Goal: Task Accomplishment & Management: Manage account settings

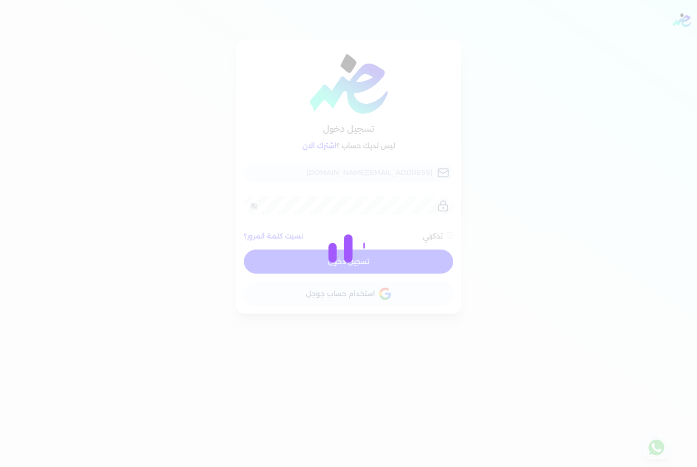
checkbox input "false"
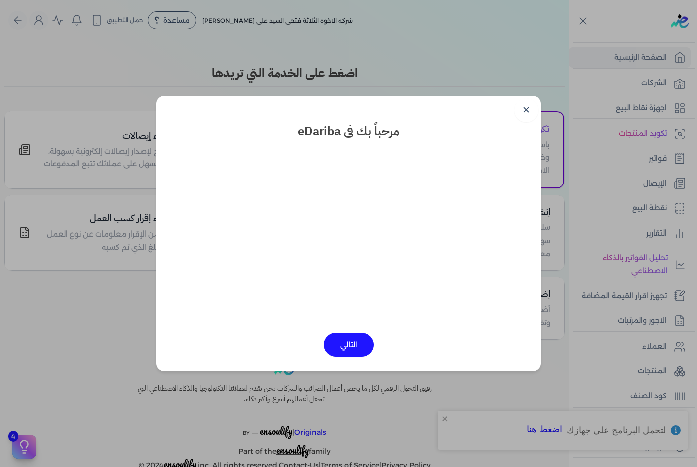
click at [528, 117] on link "✕" at bounding box center [526, 110] width 24 height 24
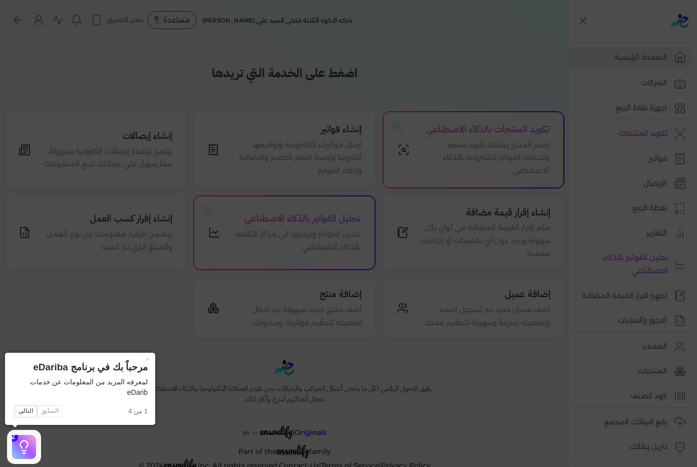
click at [465, 466] on html "برجاء مراجعة صحة رقم التسجيل الضريبي : 288849477 من هنا Dismiss ✕ ✕ استهلكت 100…" at bounding box center [348, 233] width 697 height 467
click at [467, 434] on icon at bounding box center [348, 233] width 697 height 467
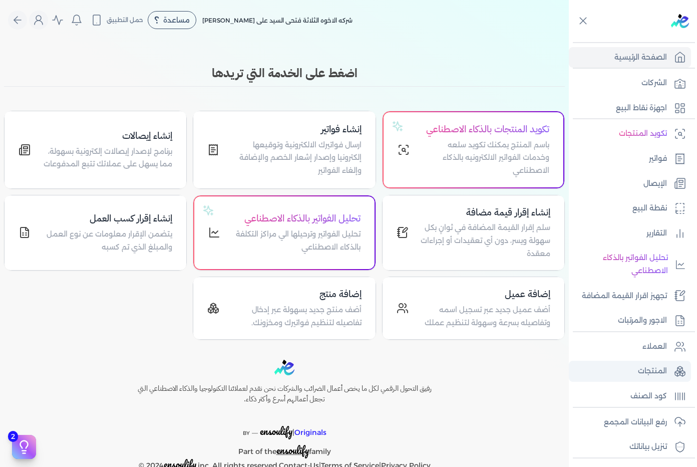
click at [653, 372] on p "المنتجات" at bounding box center [652, 371] width 29 height 13
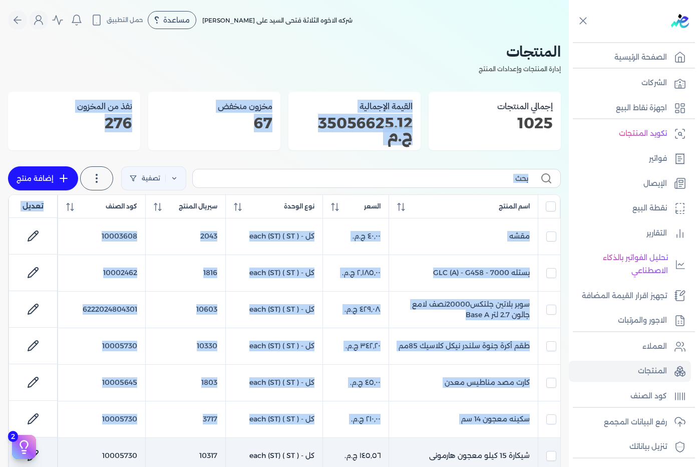
drag, startPoint x: 517, startPoint y: 148, endPoint x: 528, endPoint y: 446, distance: 298.2
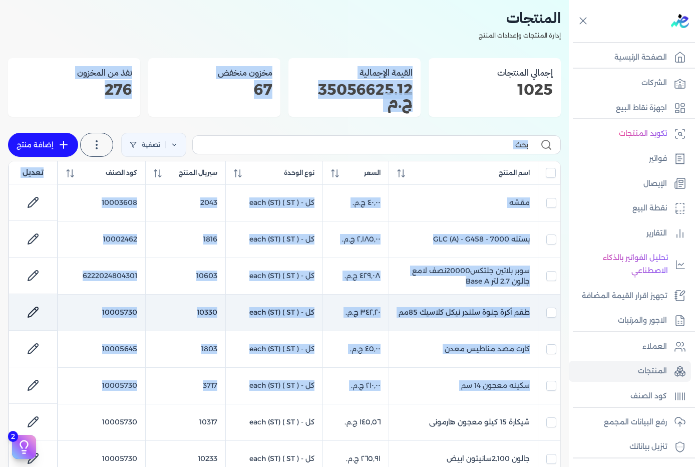
scroll to position [50, 0]
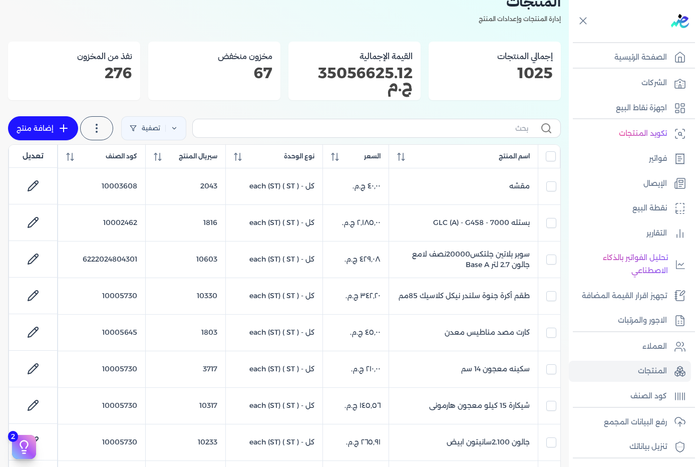
click at [563, 98] on div "المنتجات إدارة المنتجات وإعدادات المنتج إجمالي المنتجات 1025 القيمة الإجمالية 3…" at bounding box center [284, 459] width 569 height 938
click at [122, 160] on span "كود الصنف" at bounding box center [122, 156] width 32 height 9
checkbox input "false"
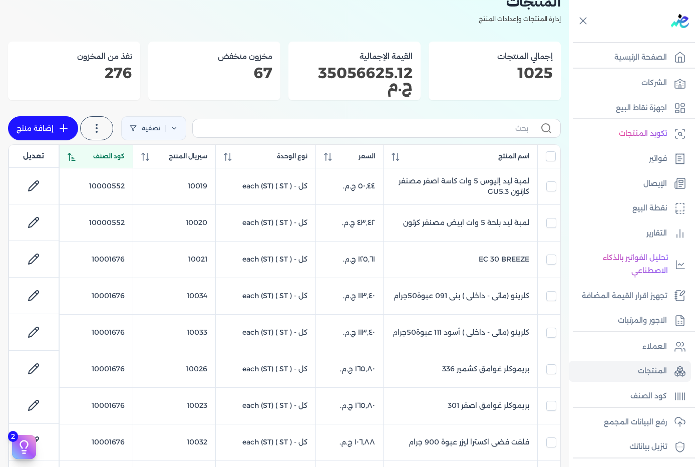
click at [118, 156] on span "كود الصنف" at bounding box center [109, 156] width 32 height 9
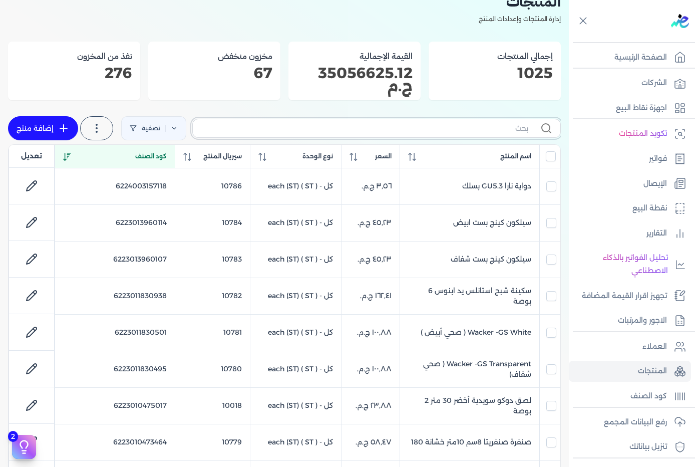
click at [502, 128] on input "text" at bounding box center [365, 128] width 328 height 11
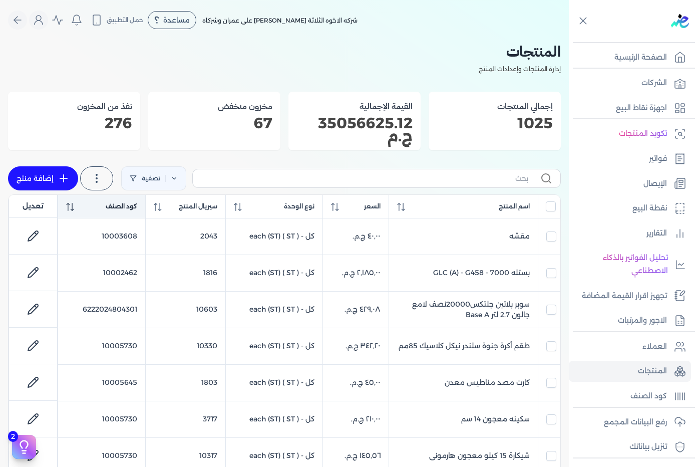
click at [124, 207] on span "كود الصنف" at bounding box center [122, 206] width 32 height 9
checkbox input "false"
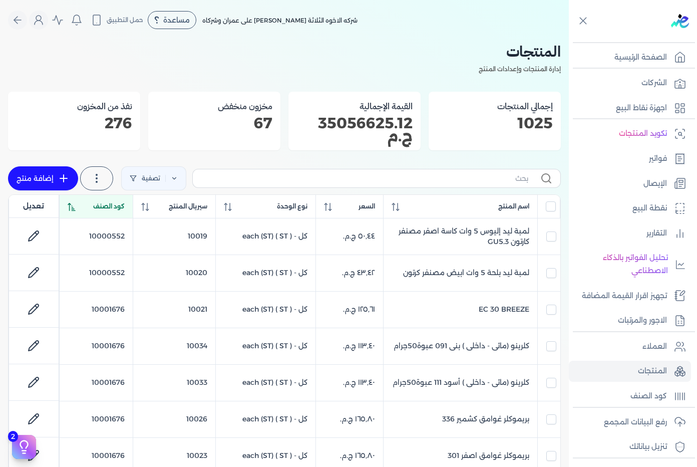
click at [123, 206] on span "كود الصنف" at bounding box center [109, 206] width 32 height 9
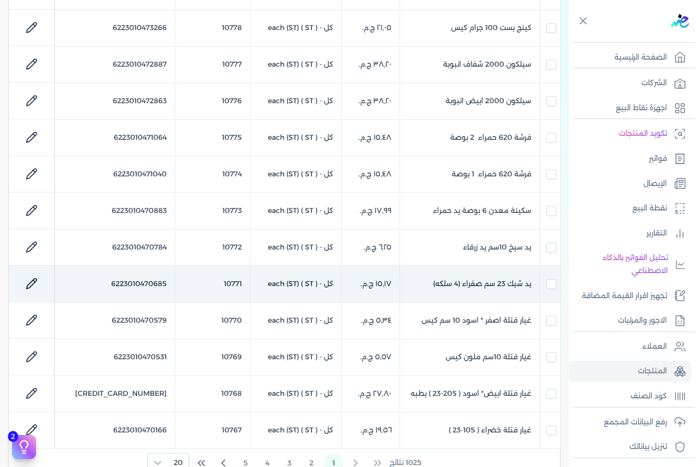
scroll to position [651, 0]
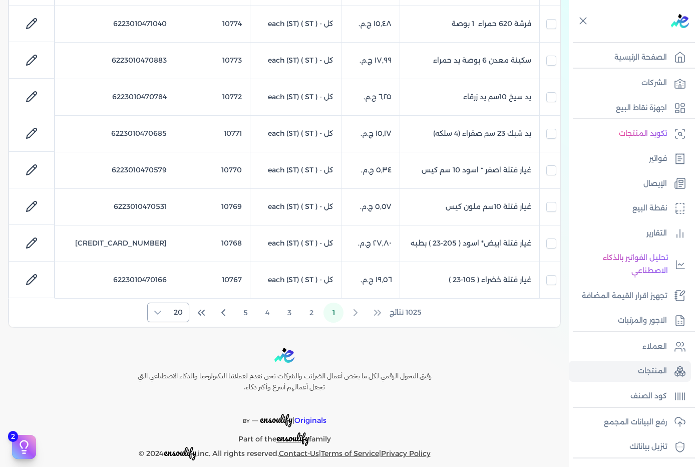
click at [182, 314] on span "20" at bounding box center [178, 312] width 21 height 19
click at [162, 369] on li "100" at bounding box center [169, 374] width 37 height 19
checkbox input "false"
click at [177, 373] on span "100" at bounding box center [176, 374] width 13 height 11
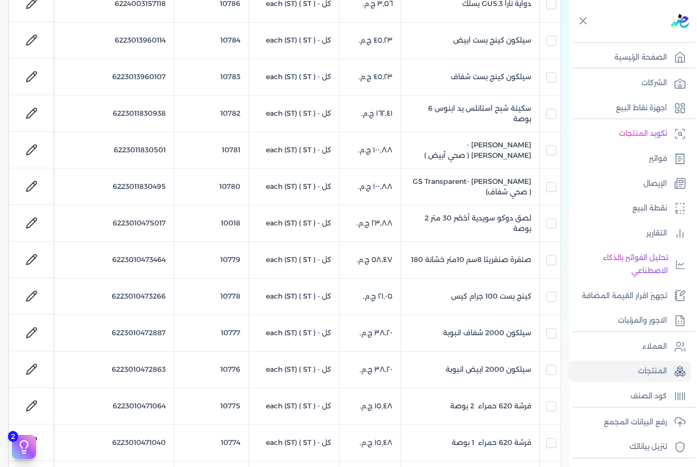
scroll to position [133, 0]
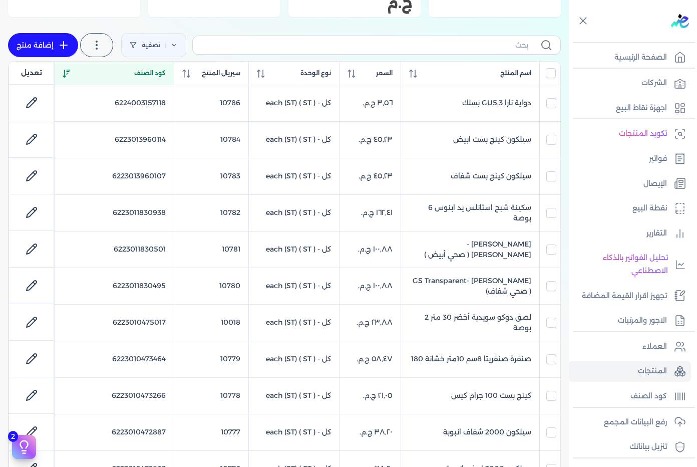
click at [134, 76] on span "كود الصنف" at bounding box center [150, 73] width 32 height 9
click at [93, 83] on th "كود الصنف" at bounding box center [115, 73] width 120 height 23
click at [97, 80] on th "كود الصنف" at bounding box center [115, 73] width 120 height 23
click at [88, 73] on div "كود الصنف" at bounding box center [114, 73] width 103 height 9
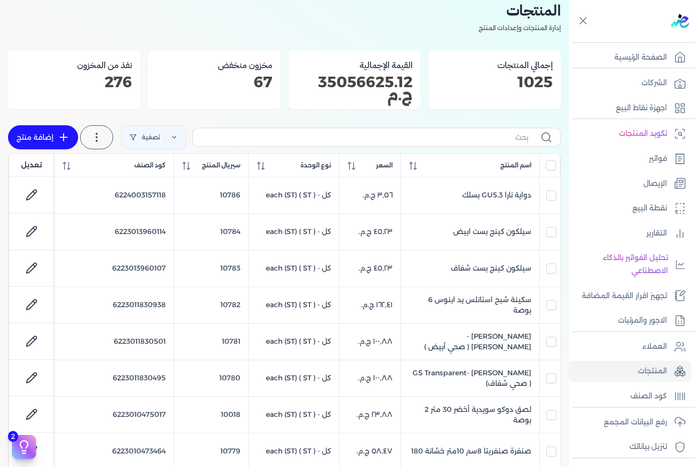
scroll to position [0, 0]
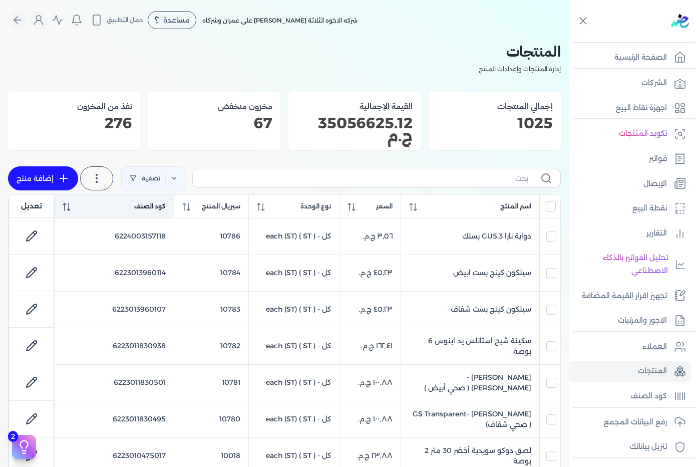
click at [104, 204] on div "كود الصنف" at bounding box center [114, 206] width 103 height 9
click at [68, 207] on th "كود الصنف" at bounding box center [115, 206] width 120 height 23
click at [97, 204] on div "كود الصنف" at bounding box center [114, 206] width 103 height 9
click at [96, 208] on div "كود الصنف" at bounding box center [114, 206] width 103 height 9
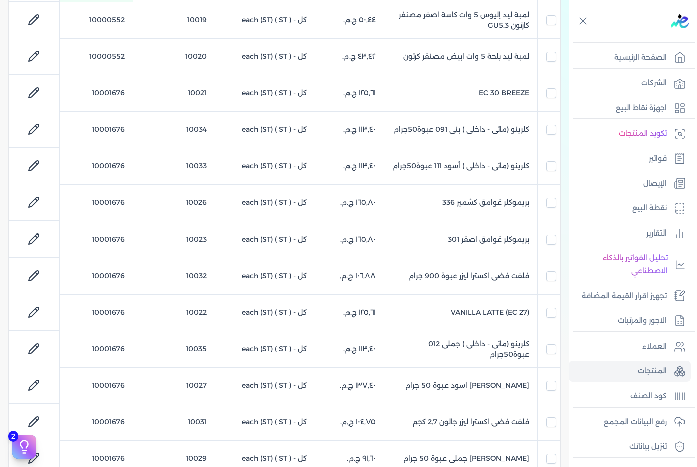
scroll to position [150, 0]
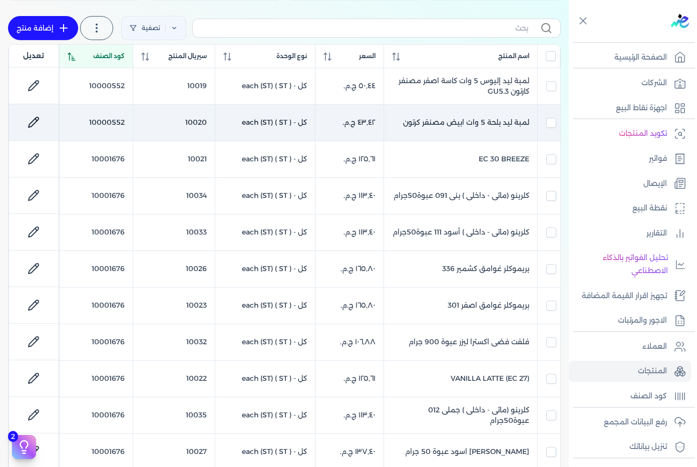
click at [35, 125] on icon at bounding box center [34, 122] width 12 height 12
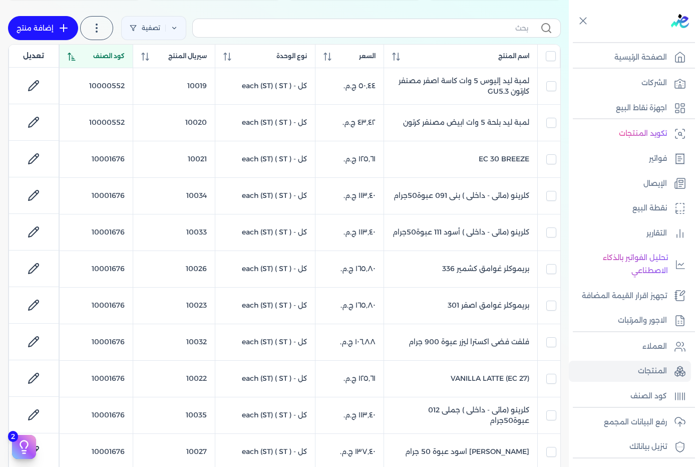
select select "GS1"
click at [660, 450] on p "تنزيل بياناتك" at bounding box center [648, 446] width 38 height 13
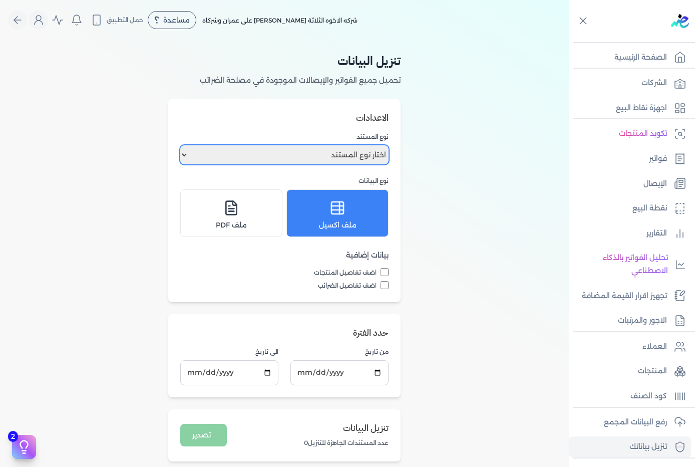
click at [359, 148] on select "اختار نوع المستند فواتير الإيصالات" at bounding box center [284, 154] width 208 height 19
select select "invoices"
click at [182, 145] on select "اختار نوع المستند فواتير الإيصالات" at bounding box center [284, 154] width 208 height 19
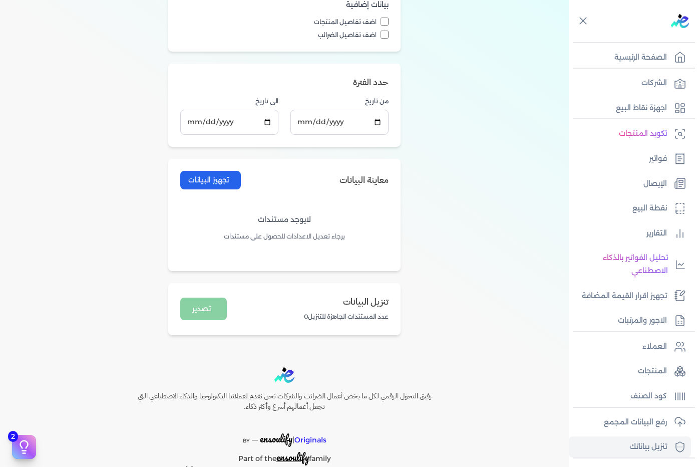
scroll to position [150, 0]
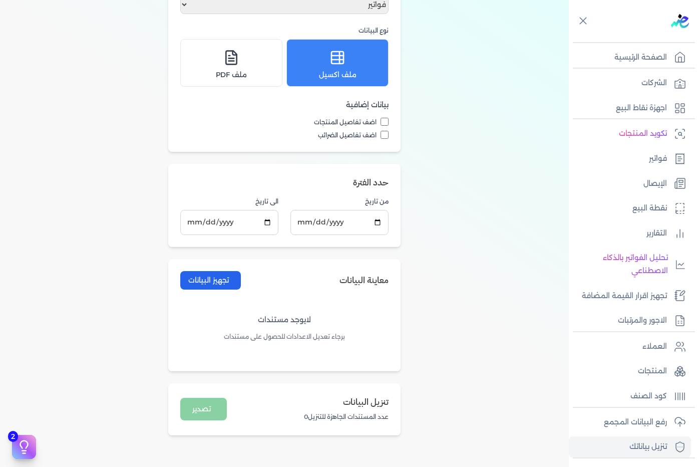
click at [386, 124] on input "اضف تفاصيل المنتجات" at bounding box center [385, 122] width 8 height 8
checkbox input "true"
click at [383, 135] on input "اضف تفاصيل الضرائب" at bounding box center [385, 135] width 8 height 8
checkbox input "true"
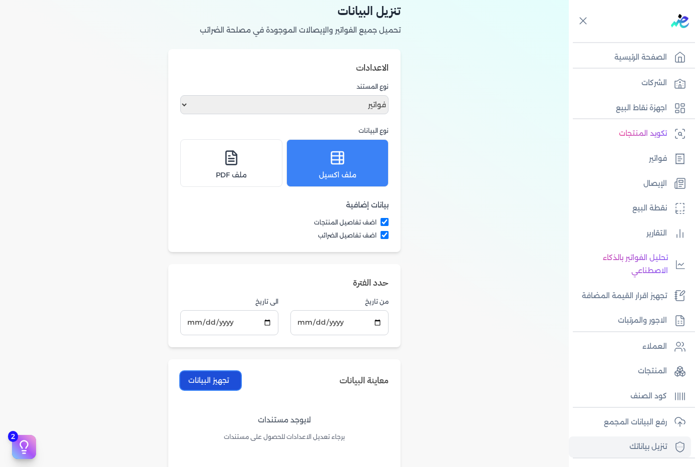
click at [217, 381] on button "تجهيز البيانات" at bounding box center [210, 380] width 61 height 19
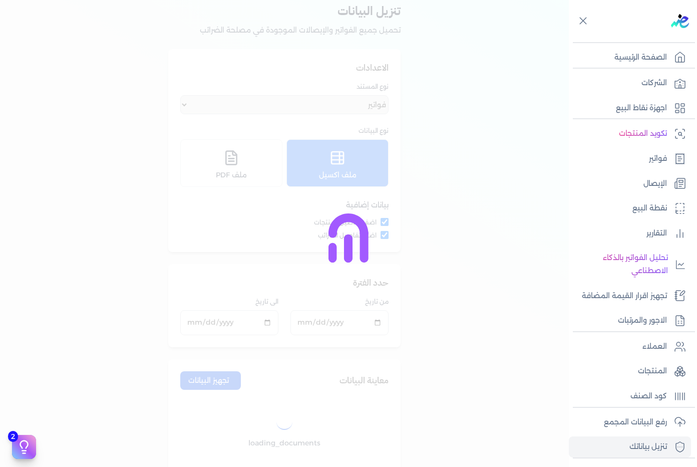
click at [324, 76] on div at bounding box center [348, 233] width 697 height 467
click at [324, 77] on div at bounding box center [348, 233] width 697 height 467
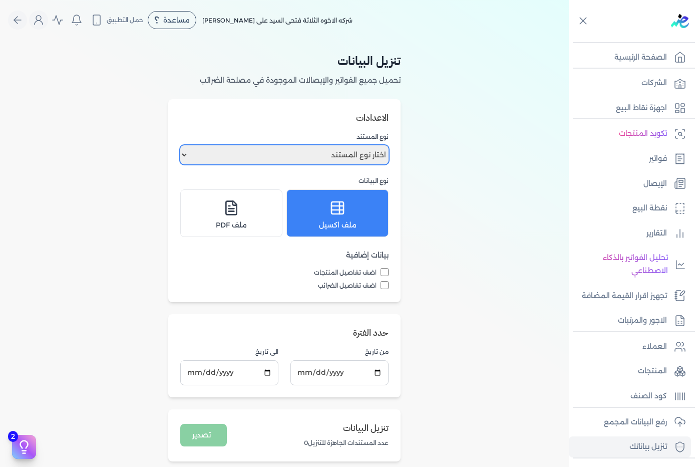
click at [374, 147] on select "اختار نوع المستند فواتير الإيصالات" at bounding box center [284, 154] width 208 height 19
click at [533, 192] on div "تنزيل البيانات تحميل جميع الفواتير والإيصالات الموجودة في مصلحة الضرائب الاعداد…" at bounding box center [284, 256] width 569 height 433
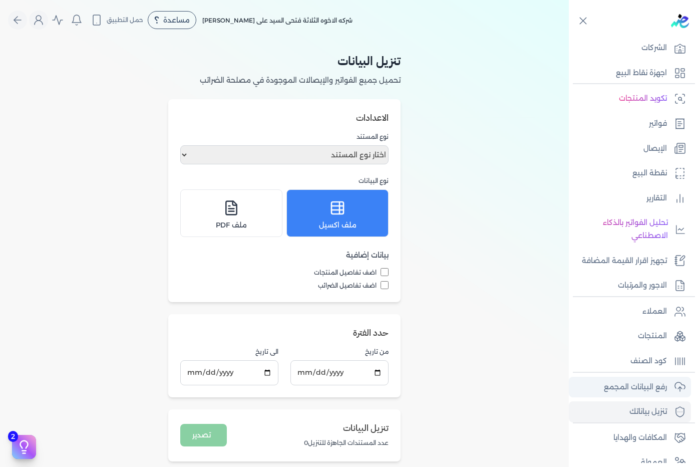
scroll to position [50, 0]
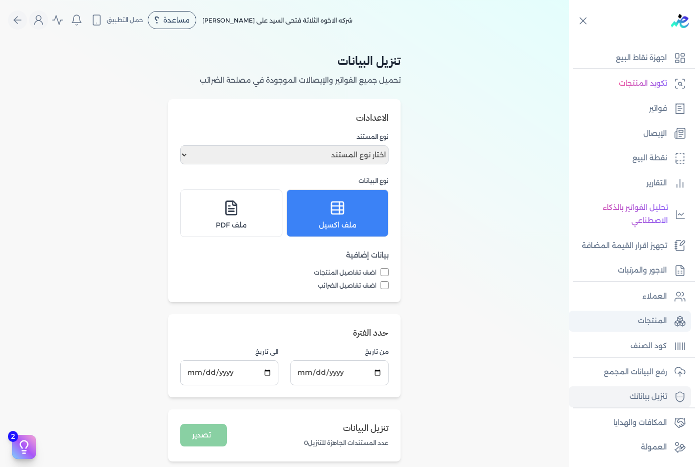
click at [663, 326] on p "المنتجات" at bounding box center [652, 320] width 29 height 13
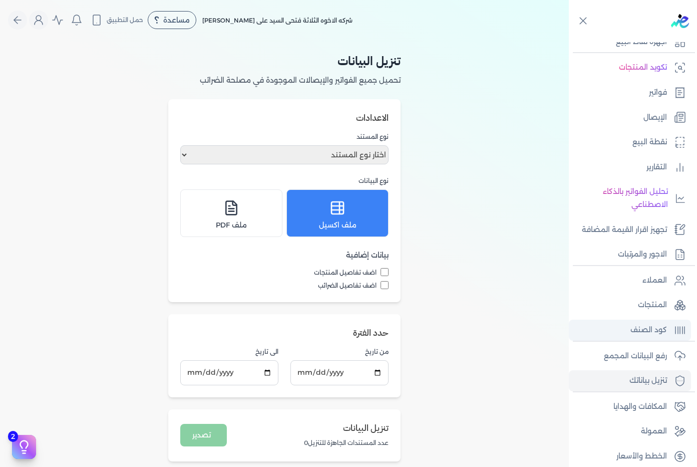
scroll to position [74, 0]
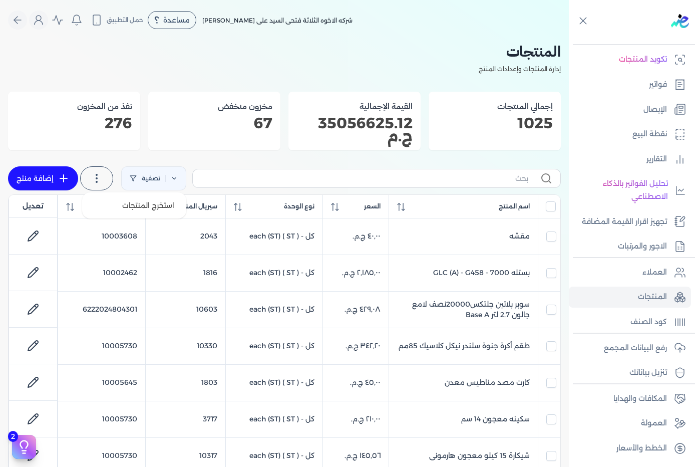
click at [113, 178] on label at bounding box center [96, 178] width 33 height 24
click at [141, 205] on span "استخرج المنتجات" at bounding box center [148, 205] width 52 height 10
click at [134, 208] on span "كود الصنف" at bounding box center [122, 206] width 32 height 9
checkbox input "false"
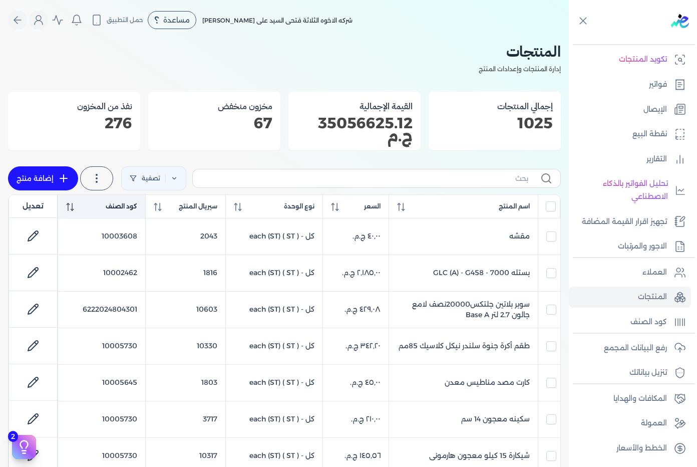
checkbox input "false"
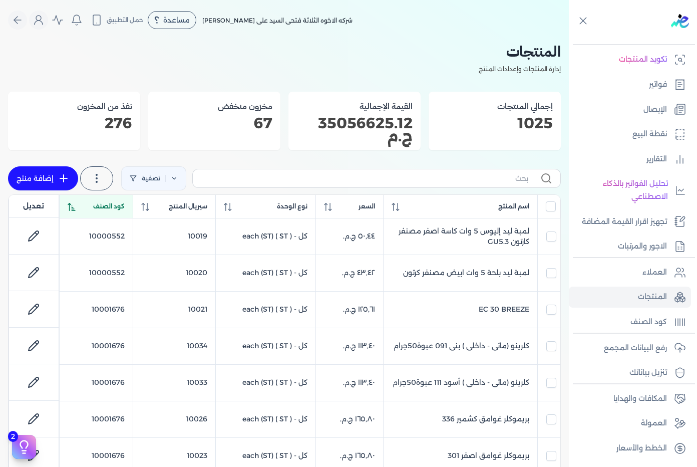
click at [120, 206] on span "كود الصنف" at bounding box center [109, 206] width 32 height 9
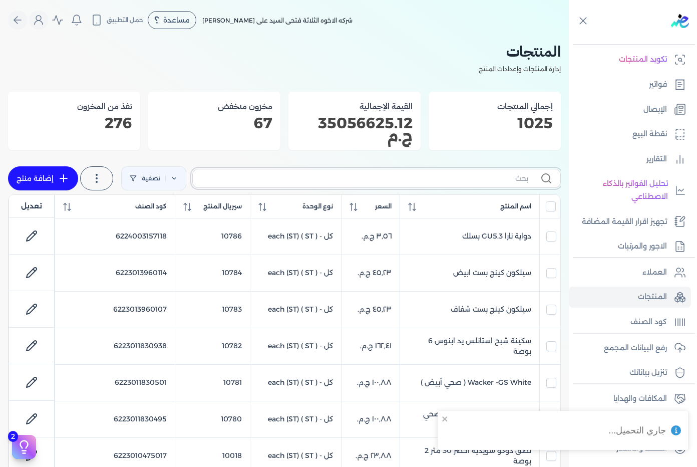
click at [480, 177] on input "text" at bounding box center [365, 178] width 328 height 11
paste input "10003608"
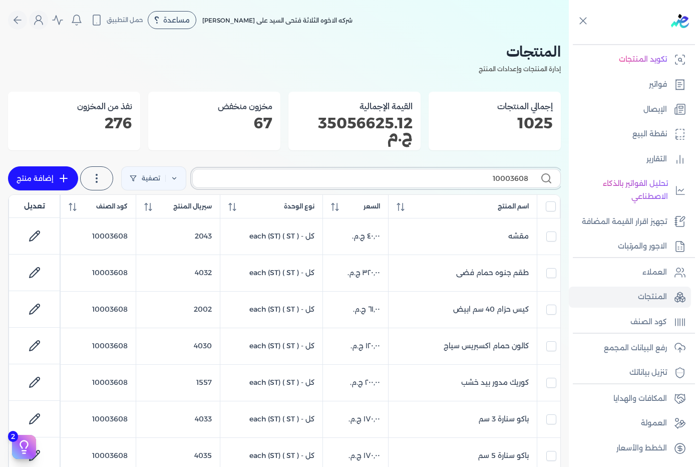
type input "10003608"
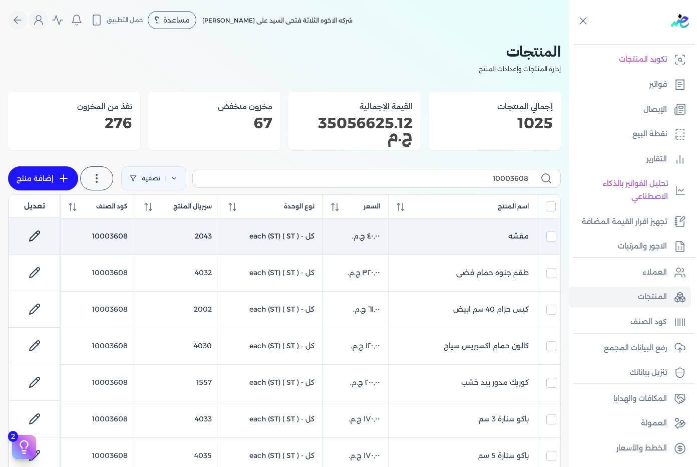
click at [41, 236] on icon at bounding box center [35, 236] width 12 height 12
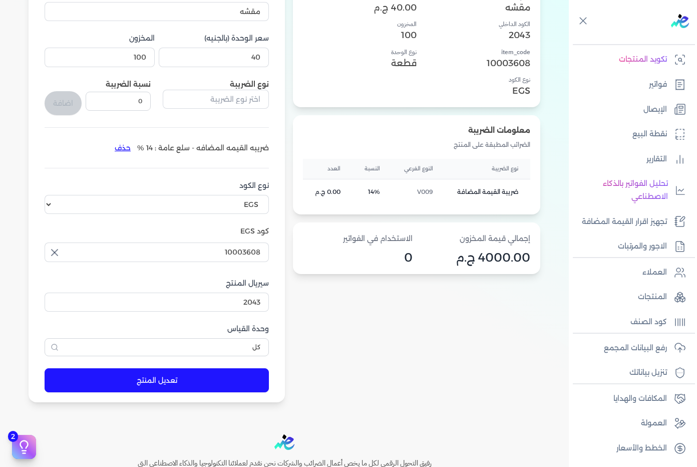
scroll to position [150, 0]
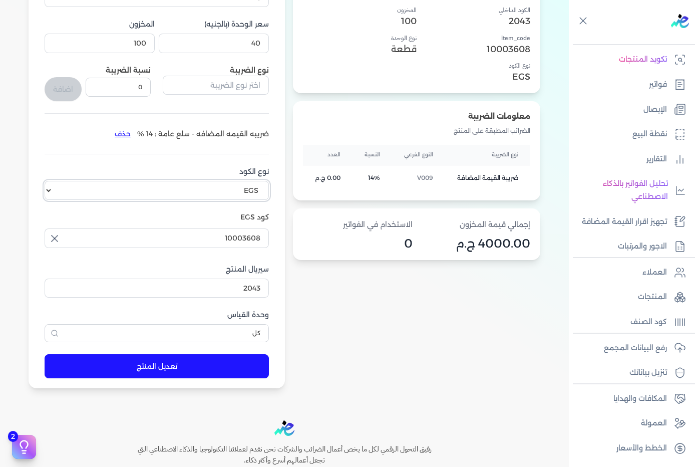
click at [228, 189] on select "اختر نوع الكود EGS GS1" at bounding box center [157, 190] width 224 height 19
select select "GS1"
click at [47, 181] on select "اختر نوع الكود EGS GS1" at bounding box center [157, 190] width 224 height 19
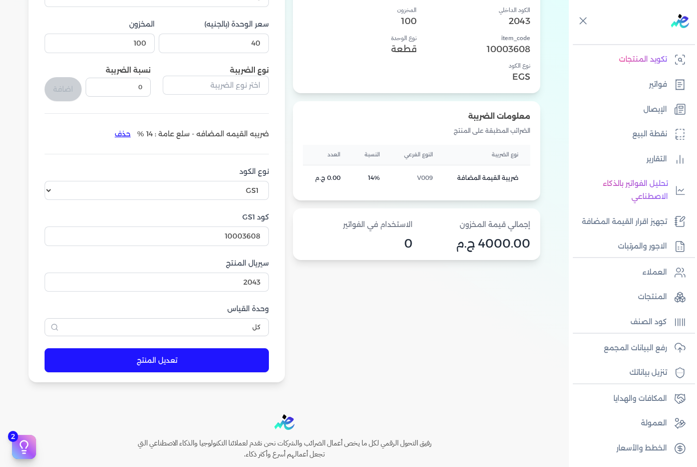
click at [245, 361] on button "تعديل المنتج" at bounding box center [157, 360] width 224 height 24
click at [648, 300] on p "المنتجات" at bounding box center [652, 296] width 29 height 13
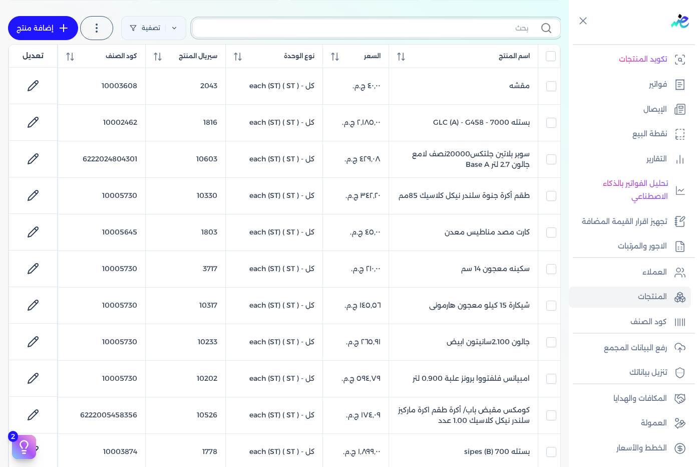
paste input "10002462"
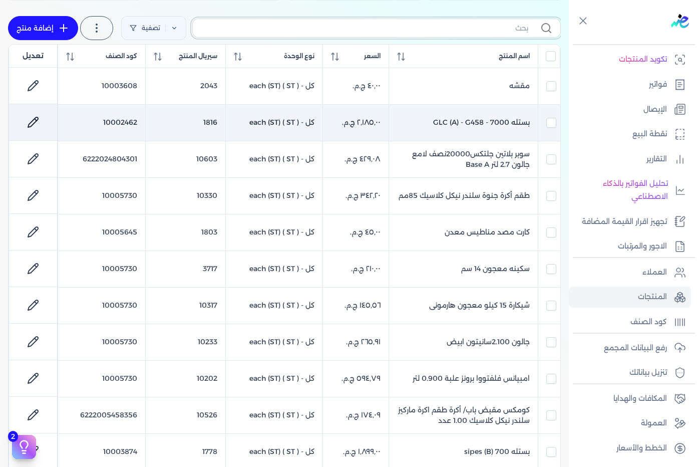
type input "10002462"
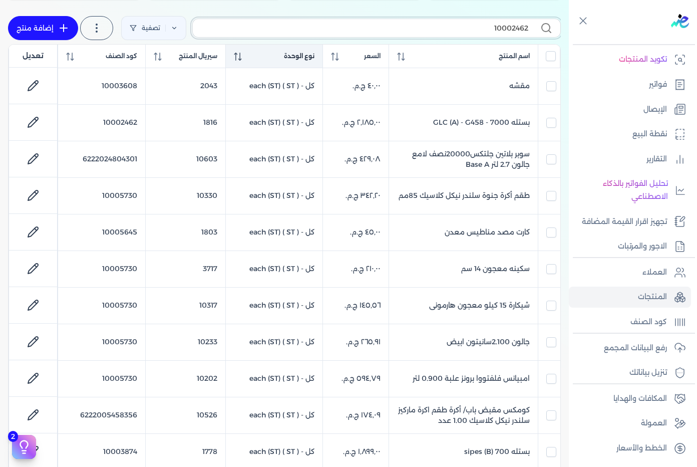
checkbox input "false"
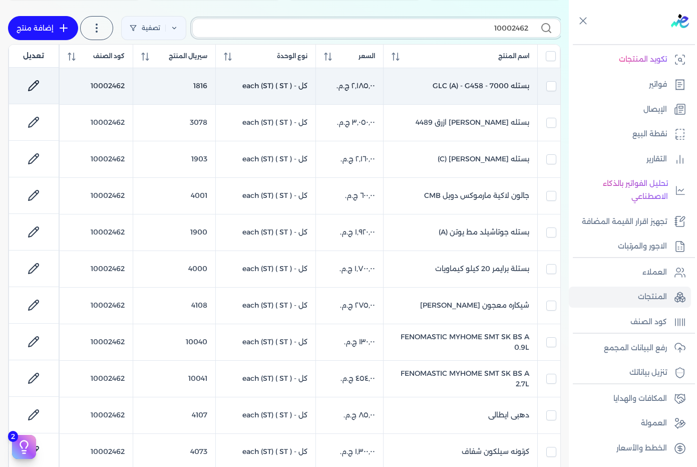
type input "10002462"
click at [40, 84] on icon at bounding box center [34, 86] width 12 height 12
select select "GS1"
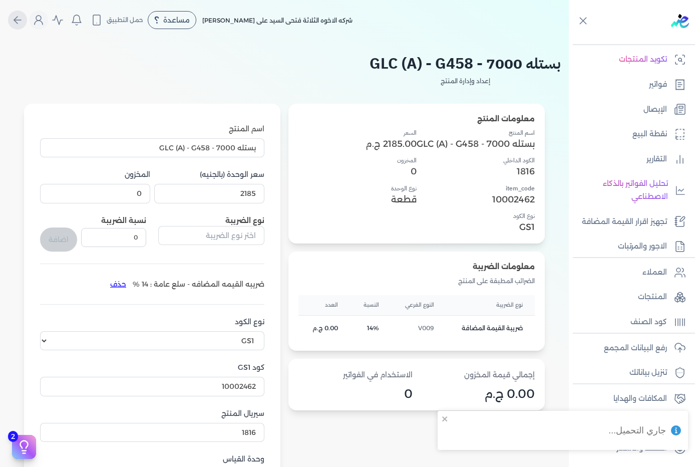
click at [20, 24] on icon "Global" at bounding box center [18, 20] width 12 height 12
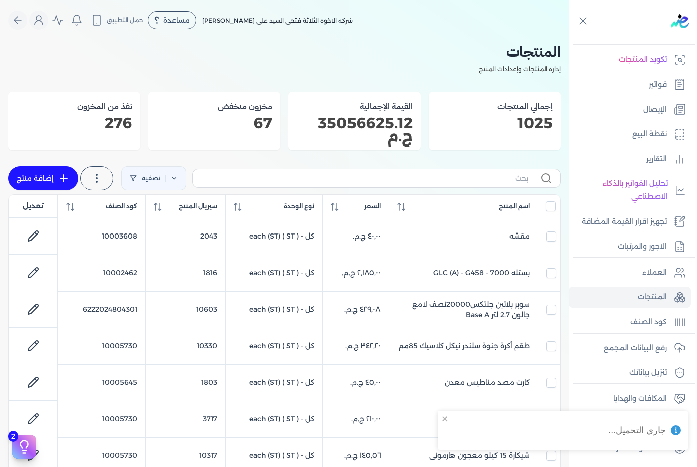
click at [509, 185] on label at bounding box center [376, 178] width 369 height 19
click at [509, 184] on input "text" at bounding box center [365, 178] width 328 height 11
click at [510, 179] on input "text" at bounding box center [365, 178] width 328 height 11
paste input "10002462"
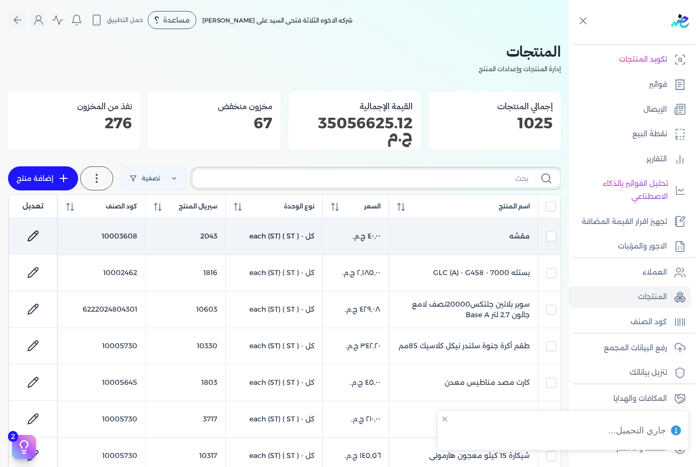
type input "10002462"
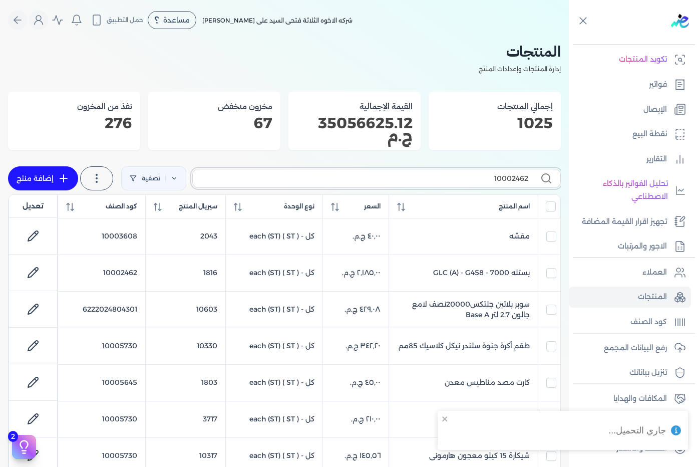
checkbox input "false"
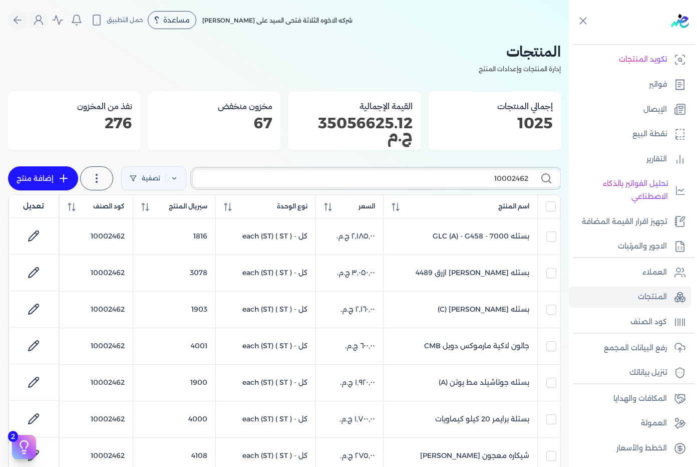
click at [344, 180] on input "10002462" at bounding box center [365, 178] width 328 height 11
paste input "مركز بريمو كات اخضر"
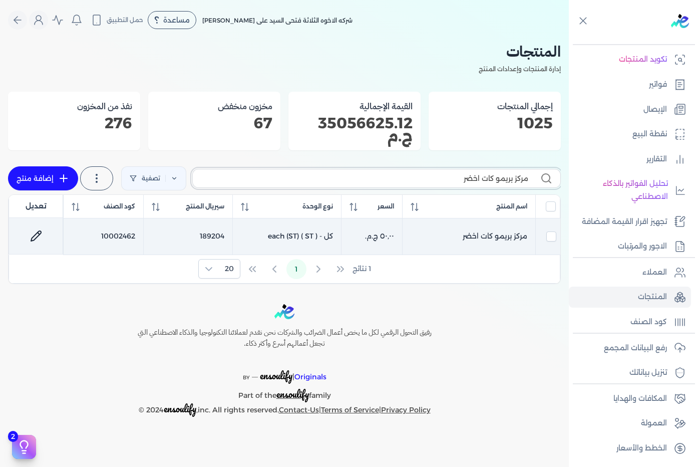
type input "مركز بريمو كات اخضر"
click at [37, 239] on icon at bounding box center [36, 236] width 12 height 12
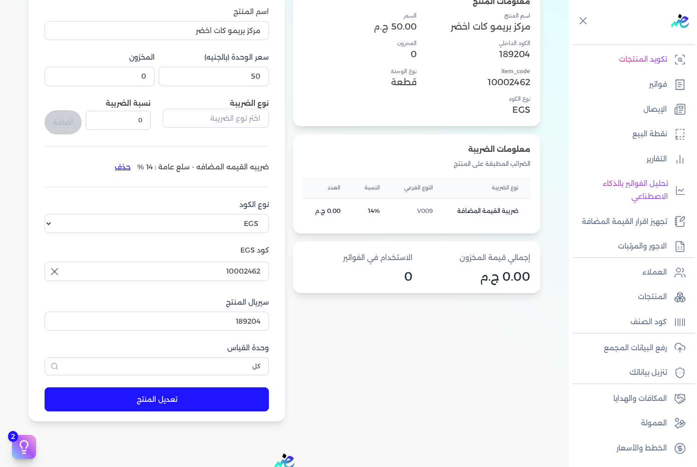
scroll to position [100, 0]
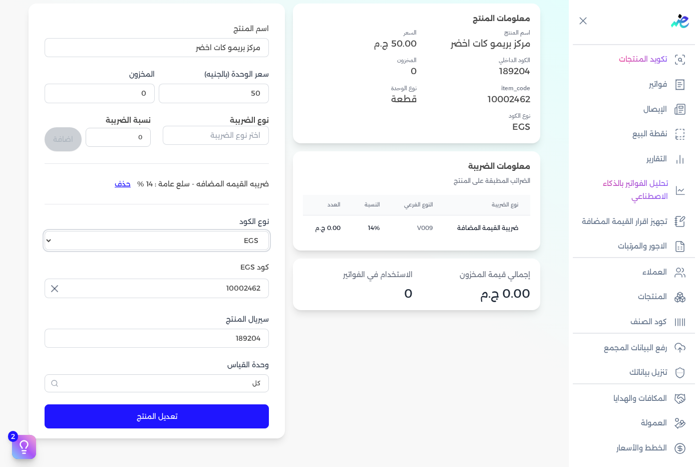
click at [263, 244] on select "اختر نوع الكود EGS GS1" at bounding box center [157, 240] width 224 height 19
click at [47, 231] on select "اختر نوع الكود EGS GS1" at bounding box center [157, 240] width 224 height 19
drag, startPoint x: 254, startPoint y: 245, endPoint x: 258, endPoint y: 251, distance: 7.2
click at [256, 246] on select "اختر نوع الكود EGS GS1" at bounding box center [157, 240] width 224 height 19
select select "GS1"
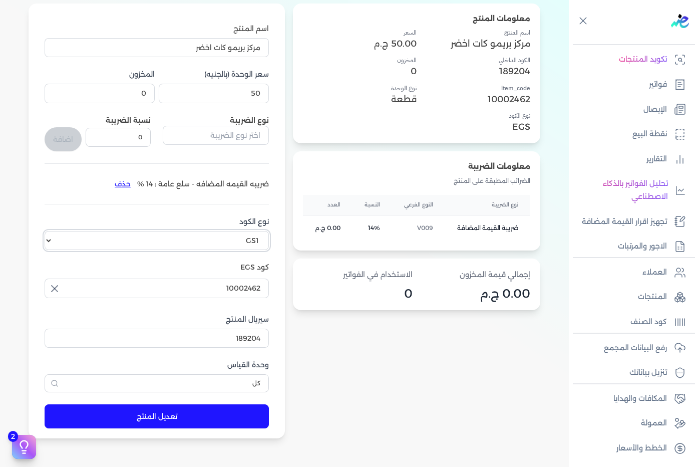
click at [47, 231] on select "اختر نوع الكود EGS GS1" at bounding box center [157, 240] width 224 height 19
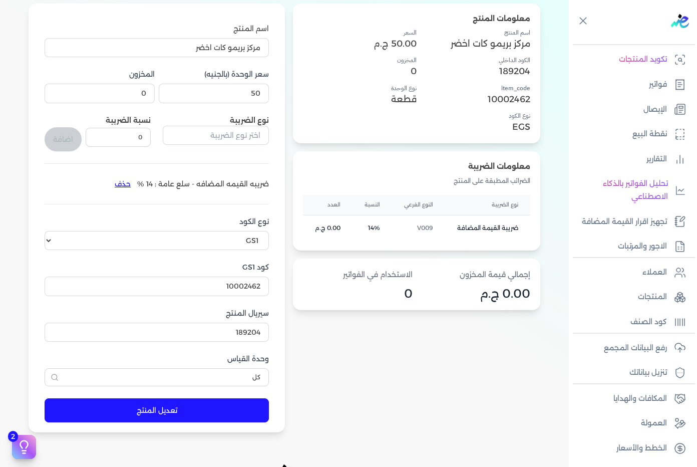
click at [242, 406] on button "تعديل المنتج" at bounding box center [157, 410] width 224 height 24
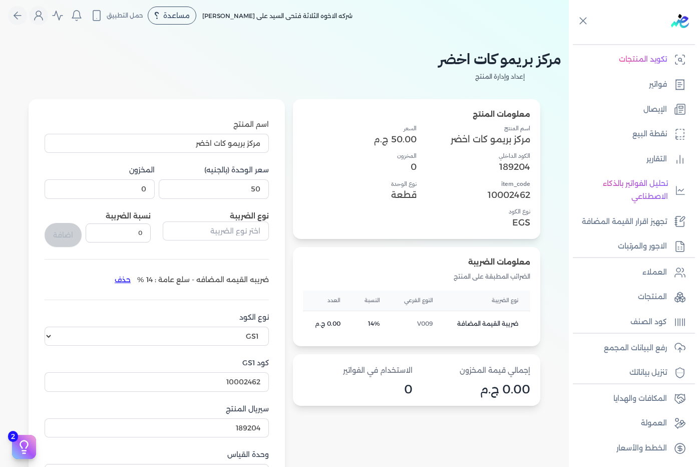
scroll to position [0, 0]
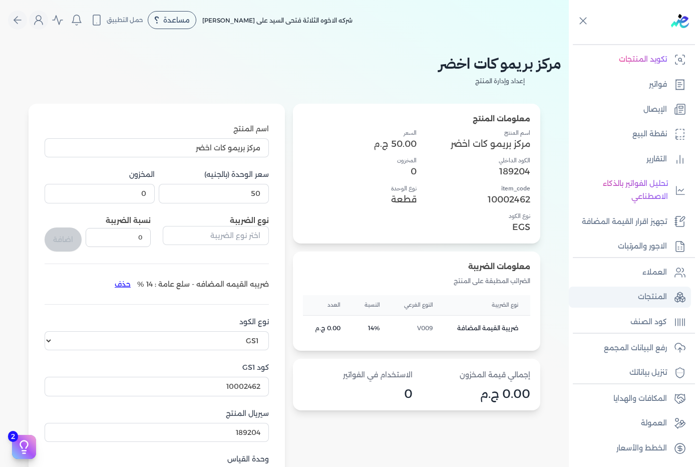
click at [659, 300] on p "المنتجات" at bounding box center [652, 296] width 29 height 13
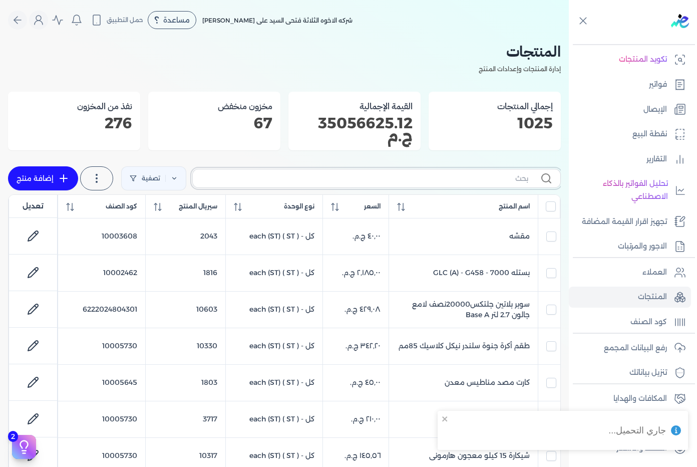
click at [340, 179] on input "text" at bounding box center [365, 178] width 328 height 11
paste input "يد روله لاكيه 10 سم"
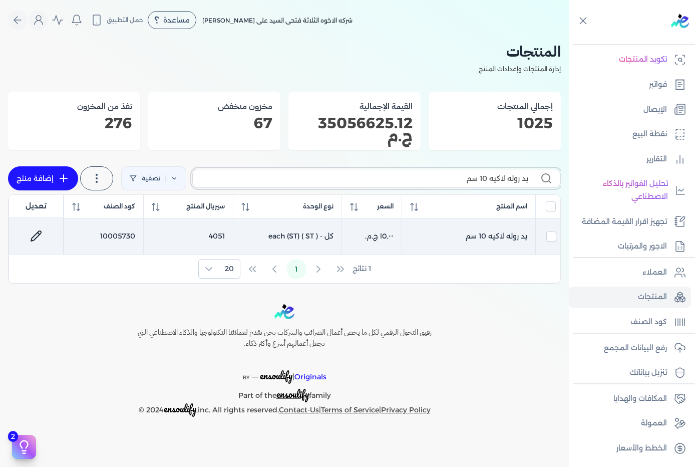
type input "يد روله لاكيه 10 سم"
click at [42, 239] on link at bounding box center [36, 236] width 24 height 24
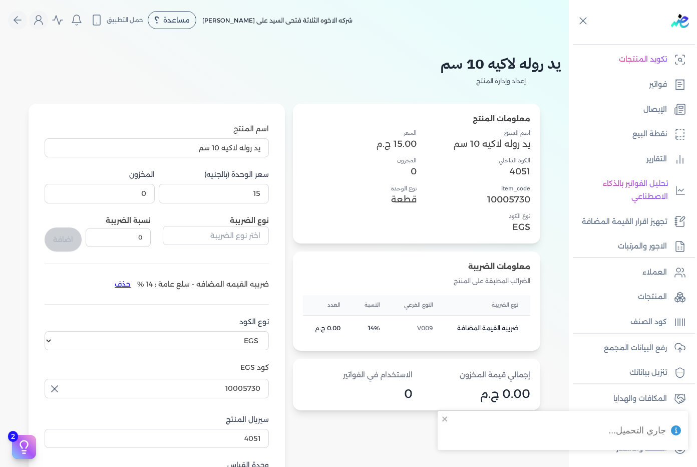
scroll to position [150, 0]
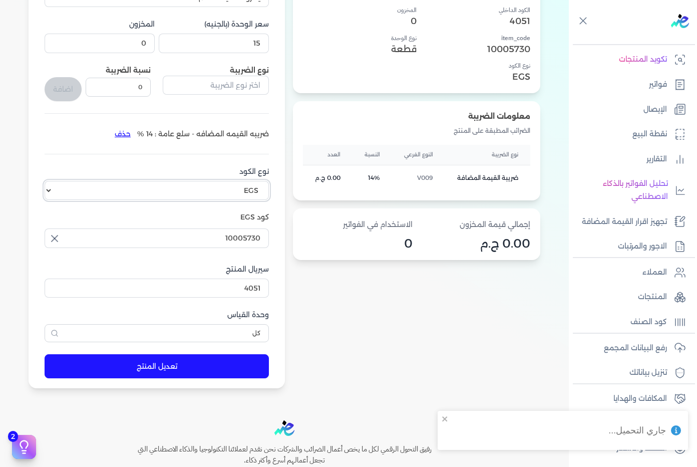
click at [234, 181] on select "اختر نوع الكود EGS GS1" at bounding box center [157, 190] width 224 height 19
select select "GS1"
click at [47, 181] on select "اختر نوع الكود EGS GS1" at bounding box center [157, 190] width 224 height 19
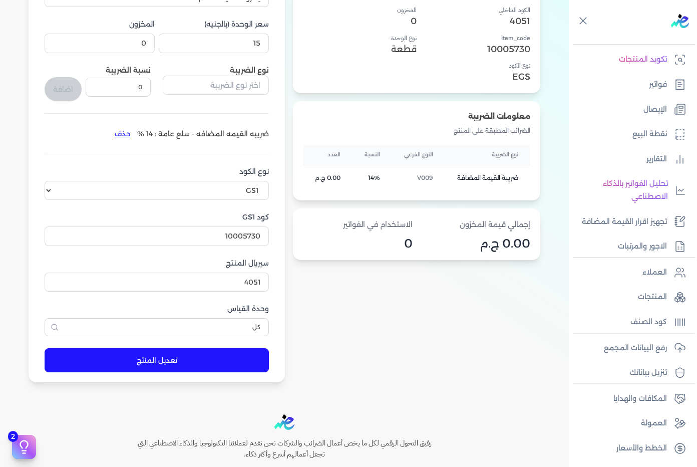
click at [245, 351] on button "تعديل المنتج" at bounding box center [157, 360] width 224 height 24
click at [136, 359] on button "تعديل المنتج" at bounding box center [157, 360] width 224 height 24
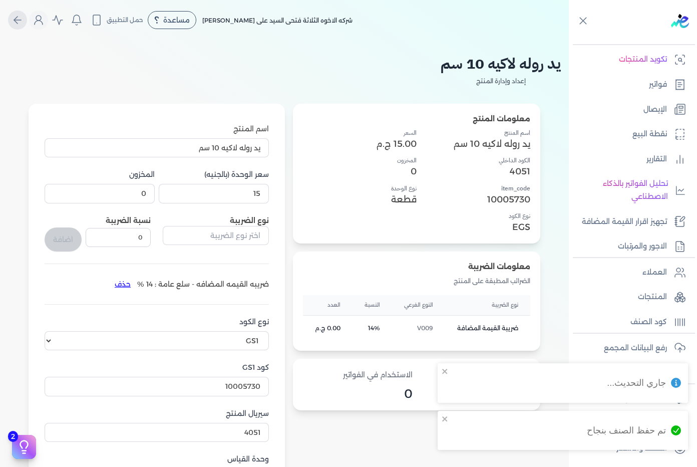
click at [21, 21] on icon "Global" at bounding box center [18, 20] width 12 height 12
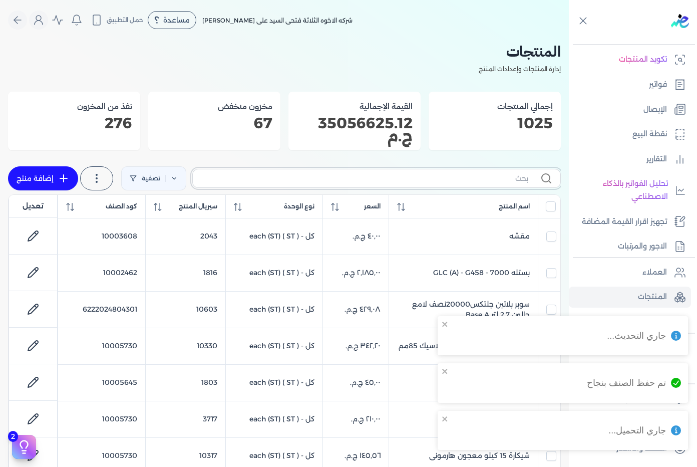
click at [456, 181] on input "text" at bounding box center [365, 178] width 328 height 11
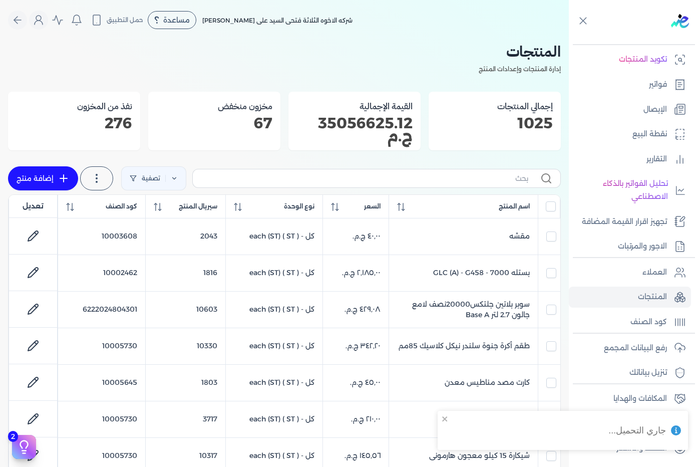
drag, startPoint x: 455, startPoint y: 184, endPoint x: 412, endPoint y: 186, distance: 42.6
click at [412, 186] on label at bounding box center [376, 178] width 369 height 19
click at [412, 184] on input "text" at bounding box center [365, 178] width 328 height 11
paste input "مركز بريمو كات لموني"
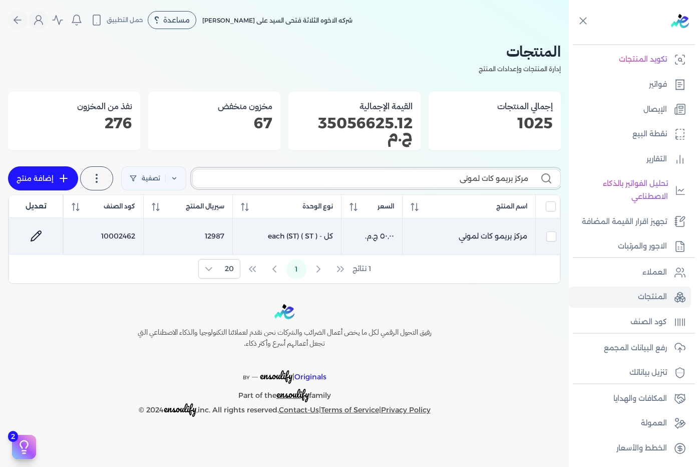
type input "مركز بريمو كات لموني"
click at [29, 244] on link at bounding box center [36, 236] width 24 height 24
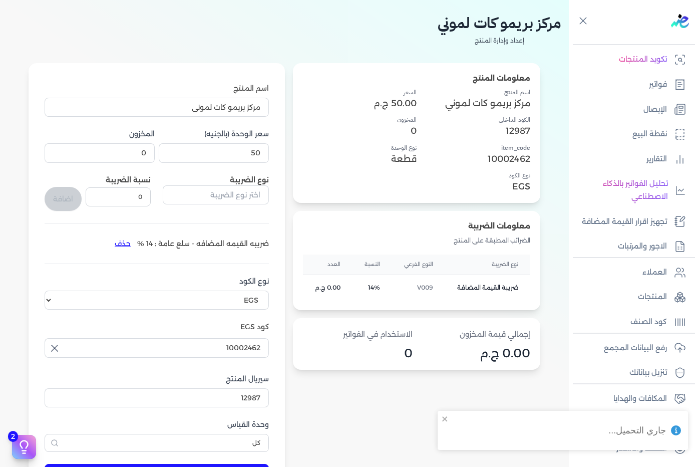
scroll to position [50, 0]
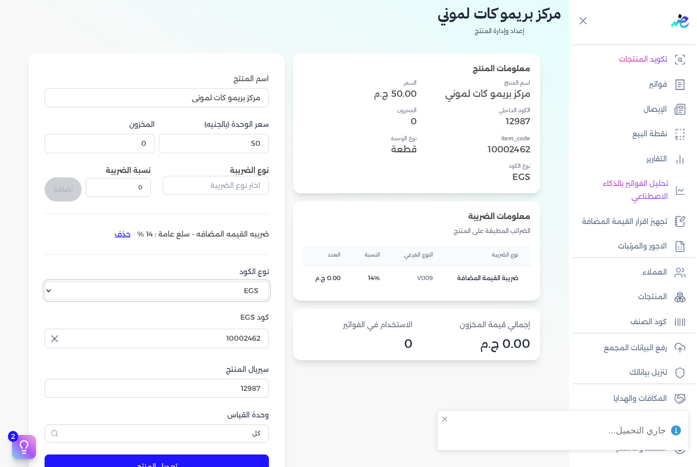
click at [185, 281] on select "اختر نوع الكود EGS GS1" at bounding box center [157, 290] width 224 height 19
select select "GS1"
click at [47, 281] on select "اختر نوع الكود EGS GS1" at bounding box center [157, 290] width 224 height 19
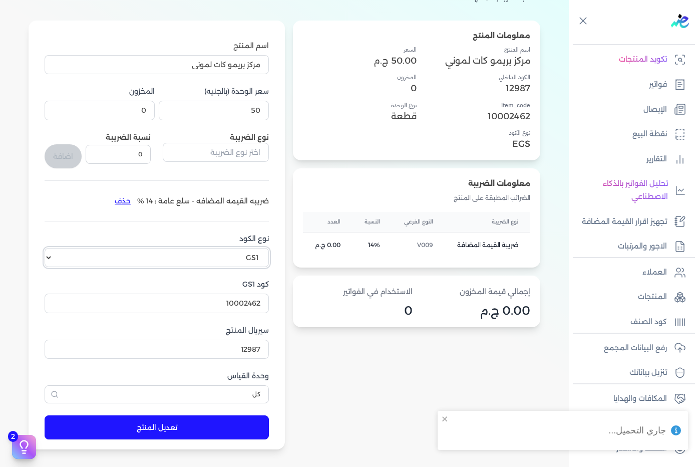
scroll to position [100, 0]
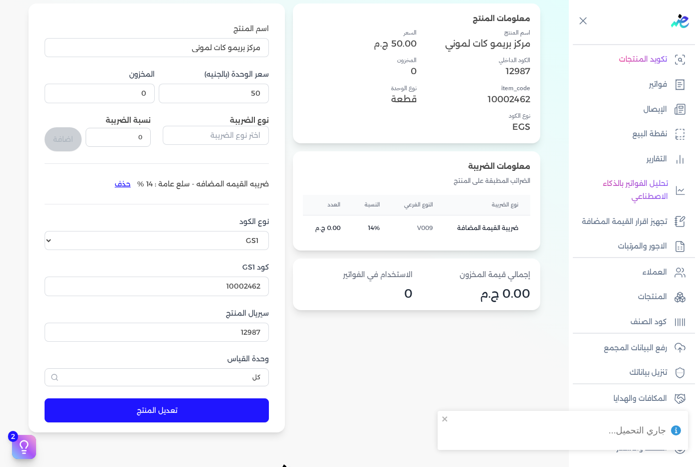
drag, startPoint x: 240, startPoint y: 405, endPoint x: 243, endPoint y: 410, distance: 6.3
click at [243, 410] on button "تعديل المنتج" at bounding box center [157, 410] width 224 height 24
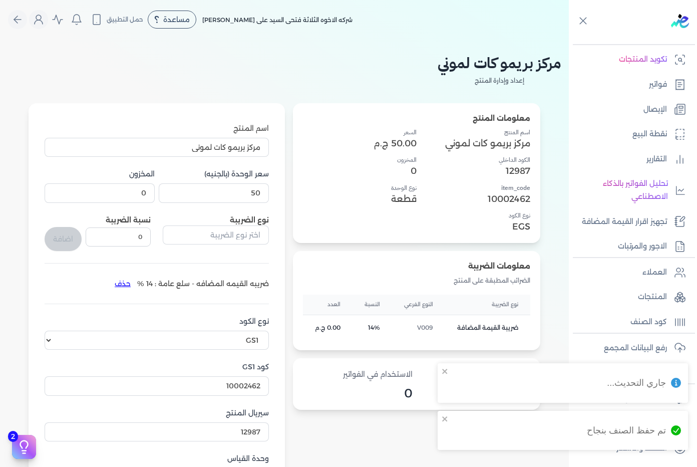
scroll to position [0, 0]
click at [27, 25] on button "Global" at bounding box center [17, 20] width 19 height 19
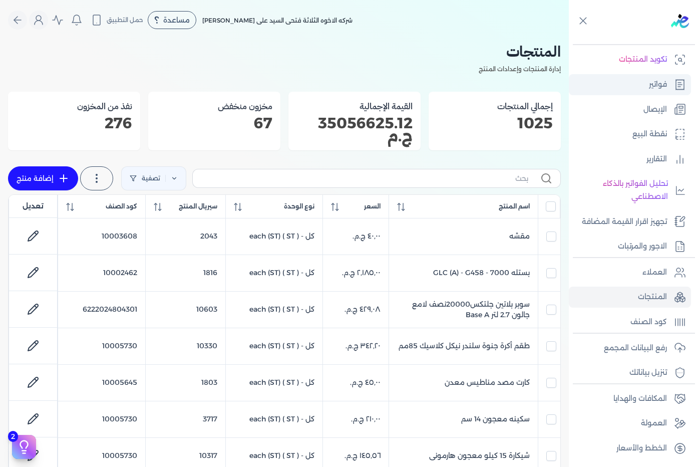
click at [653, 86] on p "فواتير" at bounding box center [658, 84] width 18 height 13
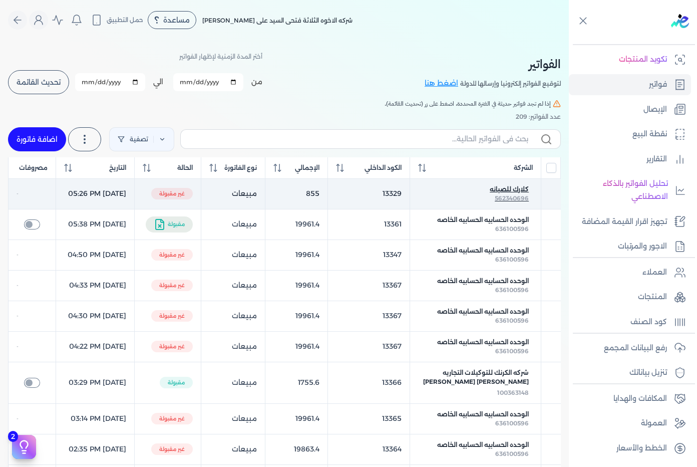
click at [505, 194] on span "كلارك للصيانه" at bounding box center [509, 189] width 39 height 9
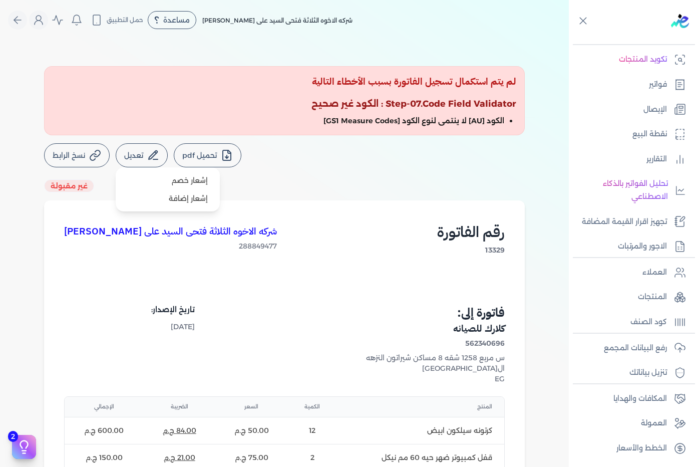
click at [159, 161] on button "تعديل" at bounding box center [142, 155] width 52 height 24
click at [332, 192] on div "غير مقبولة" at bounding box center [284, 185] width 481 height 13
click at [24, 20] on icon "Global" at bounding box center [18, 20] width 12 height 12
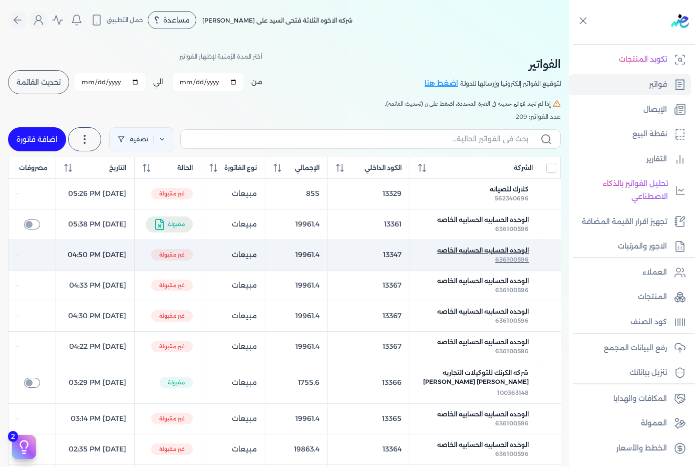
click at [510, 255] on span "الوحده الحسابيه الحسابيه الخاصه" at bounding box center [483, 250] width 92 height 9
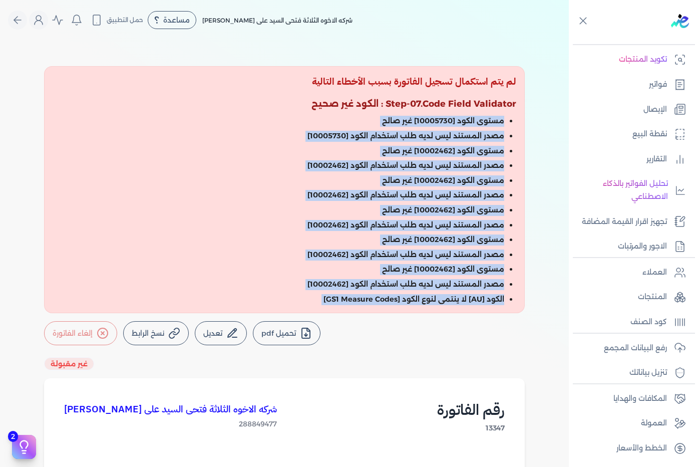
drag, startPoint x: 519, startPoint y: 116, endPoint x: 351, endPoint y: 329, distance: 271.3
drag, startPoint x: 351, startPoint y: 329, endPoint x: 230, endPoint y: 270, distance: 134.2
click at [230, 270] on div "لم يتم استكمال تسجيل الفاتورة بسبب الأخطاء التالية Step-07.Code Field Validator…" at bounding box center [284, 189] width 481 height 247
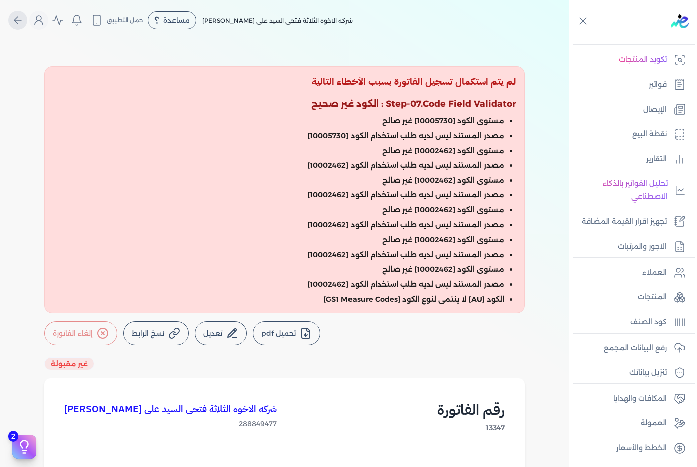
click at [18, 22] on icon "Global" at bounding box center [16, 20] width 4 height 7
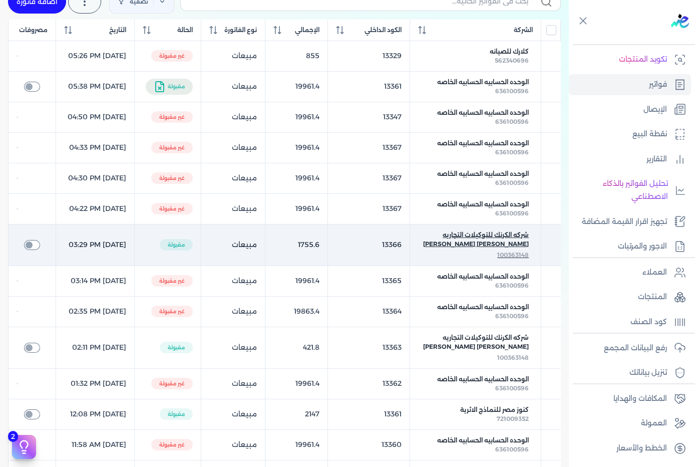
scroll to position [150, 0]
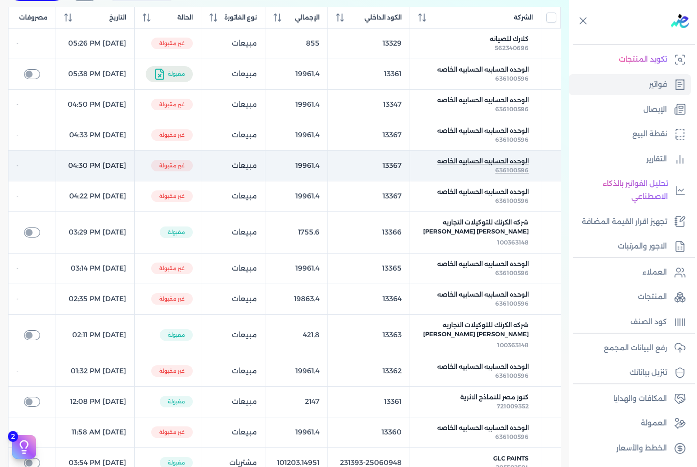
click at [514, 166] on span "الوحده الحسابيه الحسابيه الخاصه" at bounding box center [483, 161] width 92 height 9
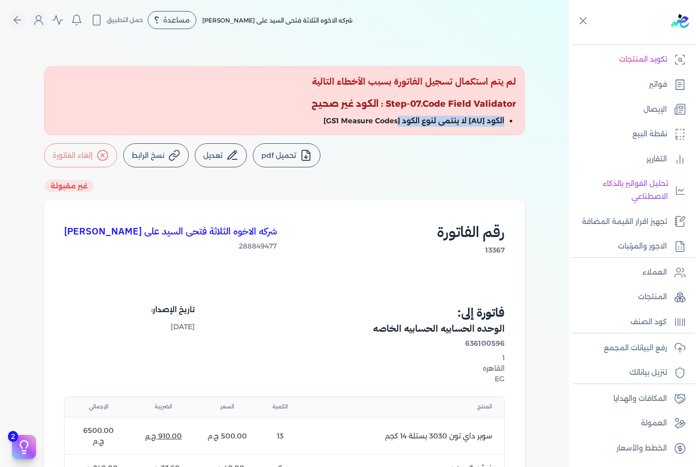
drag, startPoint x: 509, startPoint y: 121, endPoint x: 400, endPoint y: 124, distance: 109.2
click at [400, 124] on li "الكود [AU] لا ينتمى لنوع الكود [GS1 Measure Codes]" at bounding box center [407, 121] width 193 height 11
drag, startPoint x: 400, startPoint y: 124, endPoint x: 422, endPoint y: 146, distance: 31.5
click at [422, 146] on ul "تحميل pdf تعديل إشعار خصم إشعار إضافة نسخ الرابط إلغاء الفاتورة" at bounding box center [284, 155] width 481 height 24
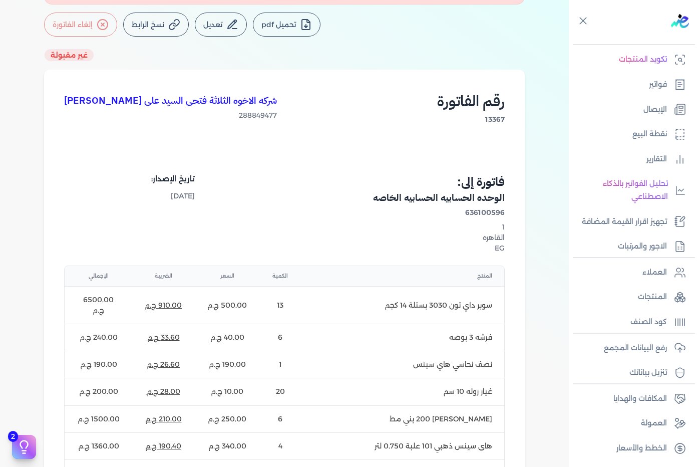
scroll to position [150, 0]
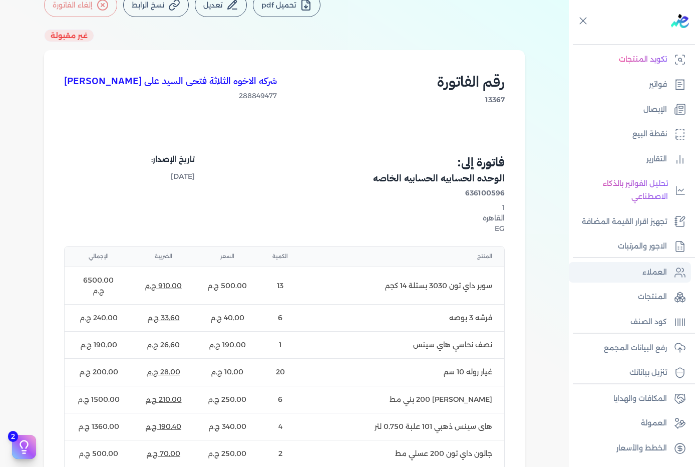
drag, startPoint x: 664, startPoint y: 290, endPoint x: 660, endPoint y: 266, distance: 23.8
click at [664, 290] on link "المنتجات" at bounding box center [630, 296] width 122 height 21
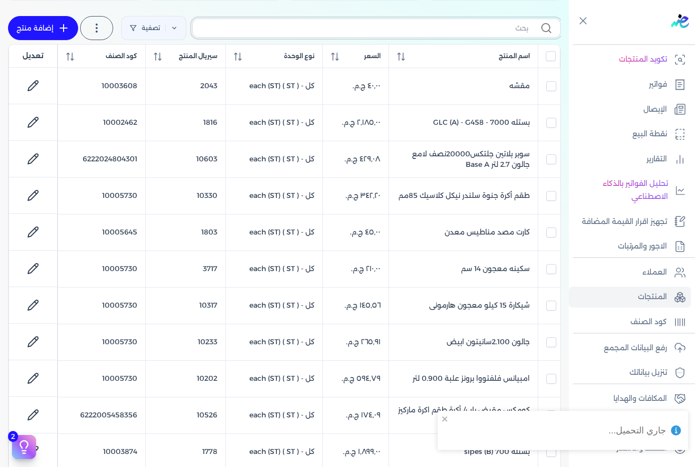
paste input "نصف نحاسي هاي سينس"
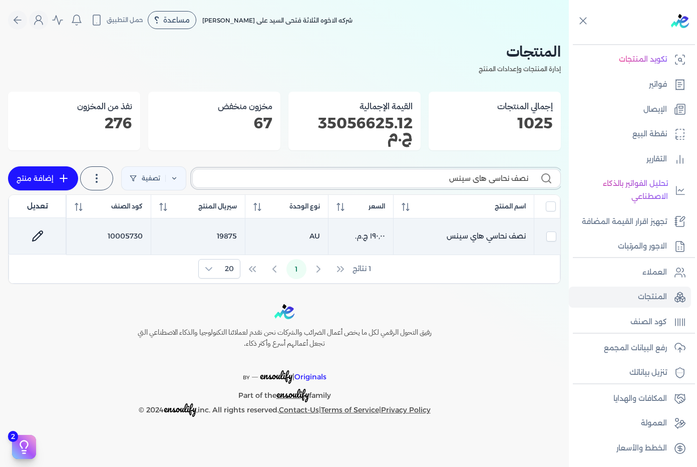
type input "نصف نحاسي هاي سينس"
click at [39, 235] on icon at bounding box center [38, 236] width 12 height 12
select select "GS1"
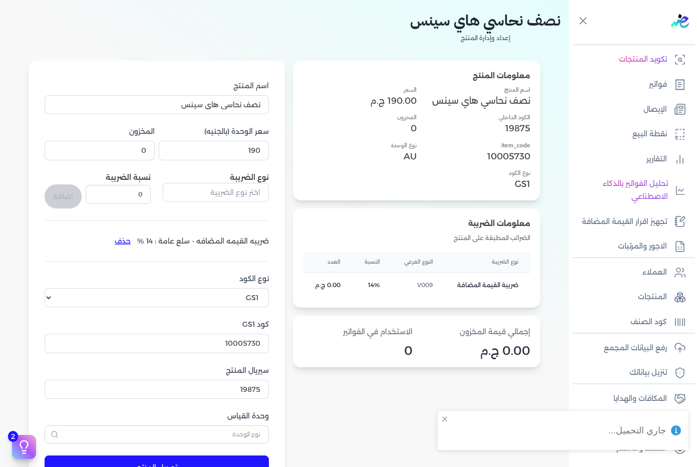
scroll to position [150, 0]
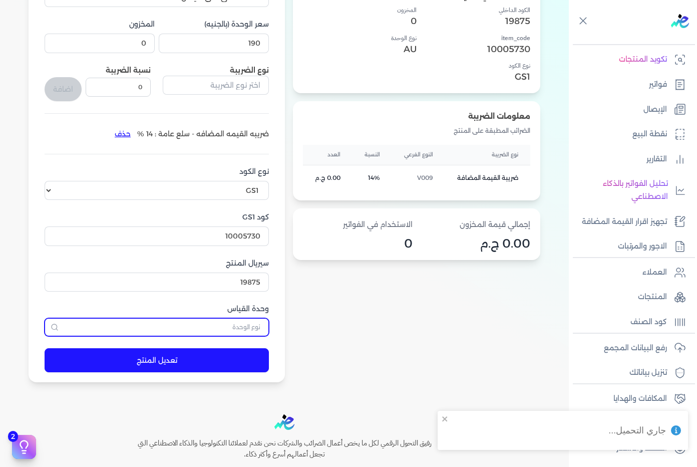
click at [239, 325] on input "text" at bounding box center [157, 327] width 224 height 18
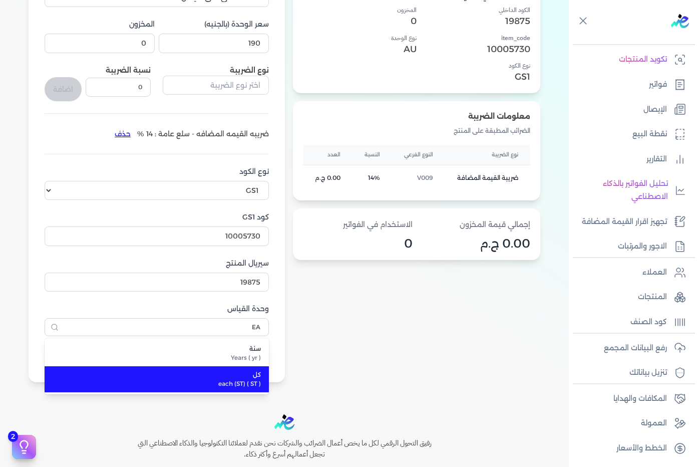
click at [256, 382] on span "each (ST) ( ST )" at bounding box center [163, 383] width 196 height 9
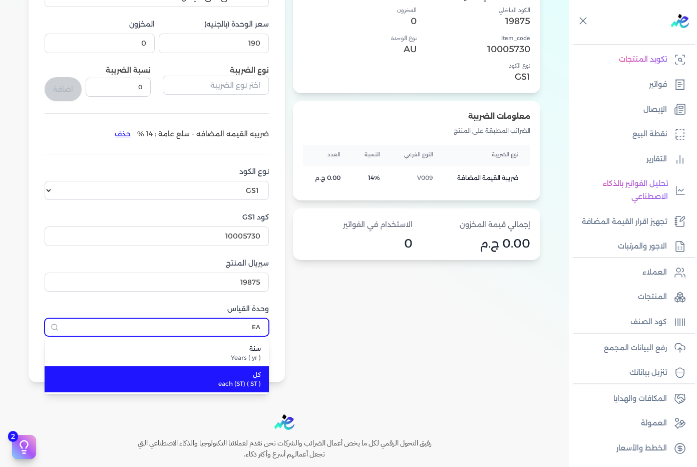
type input "كل"
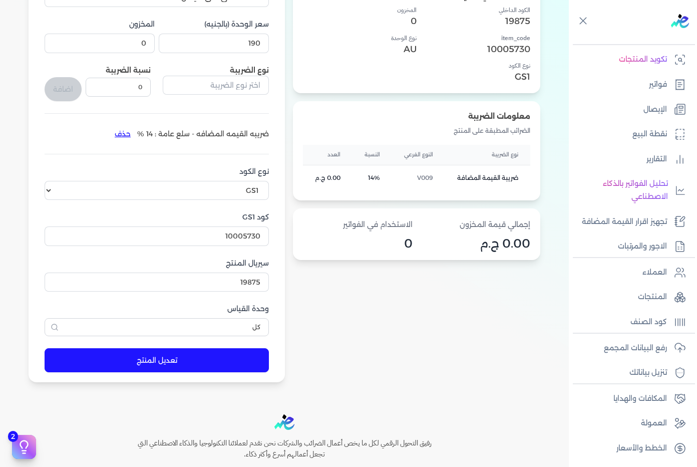
click at [196, 345] on form "اسم المنتج نصف نحاسي هاي سينس سعر الوحدة (بالجنيه) 190 المخزون 0 نوع الضريبة نس…" at bounding box center [157, 167] width 244 height 429
click at [196, 357] on button "تعديل المنتج" at bounding box center [157, 360] width 224 height 24
click at [197, 363] on button "تعديل المنتج" at bounding box center [157, 360] width 224 height 24
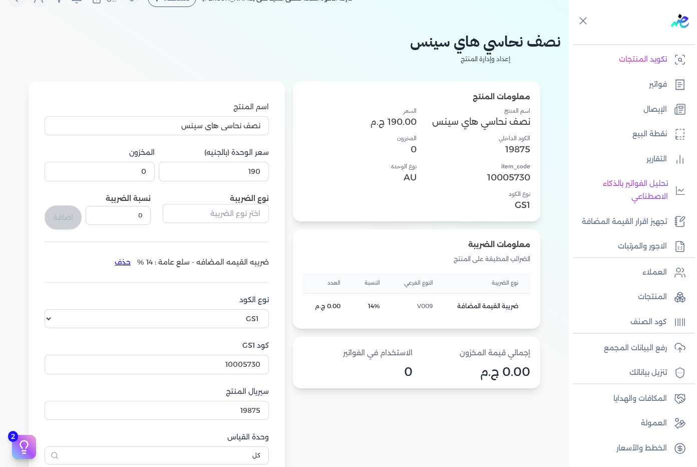
scroll to position [0, 0]
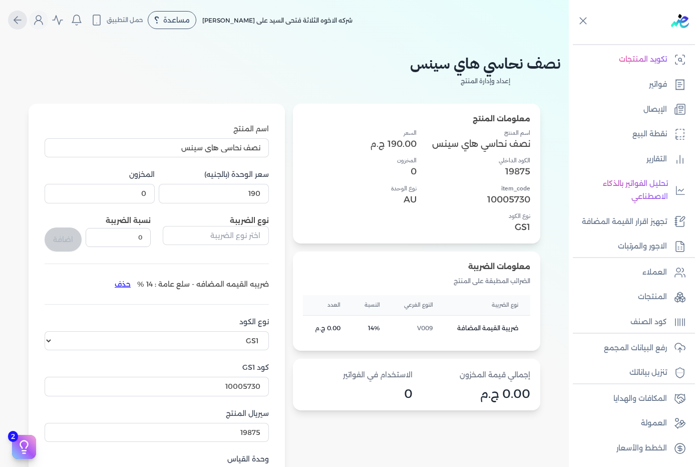
click at [27, 22] on button "Global" at bounding box center [17, 20] width 19 height 19
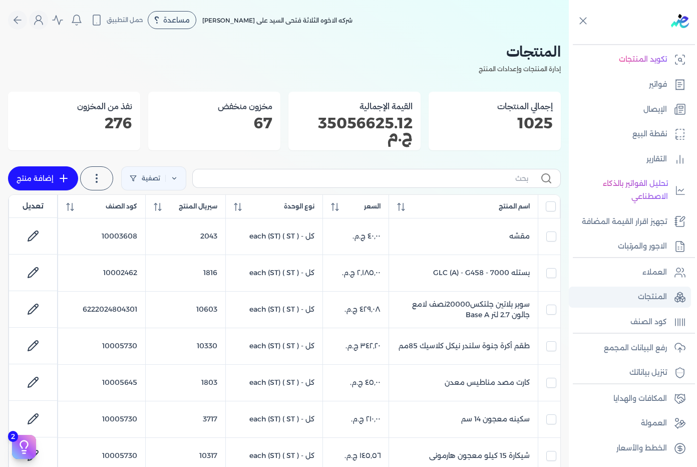
click at [662, 290] on link "المنتجات" at bounding box center [630, 296] width 122 height 21
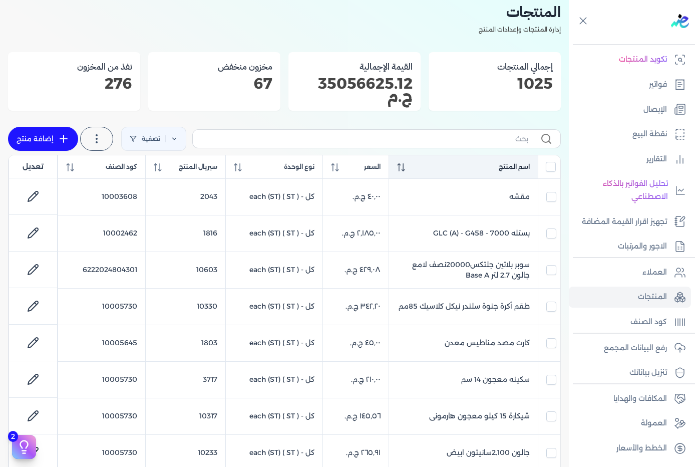
scroll to position [50, 0]
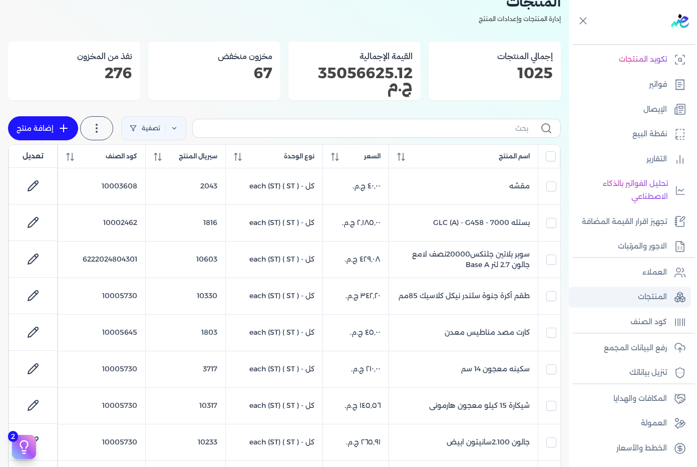
click at [650, 290] on p "المنتجات" at bounding box center [652, 296] width 29 height 13
click at [293, 159] on span "نوع الوحدة" at bounding box center [299, 156] width 31 height 9
click at [294, 156] on span "نوع الوحدة" at bounding box center [299, 156] width 31 height 9
click at [294, 154] on span "نوع الوحدة" at bounding box center [299, 156] width 31 height 9
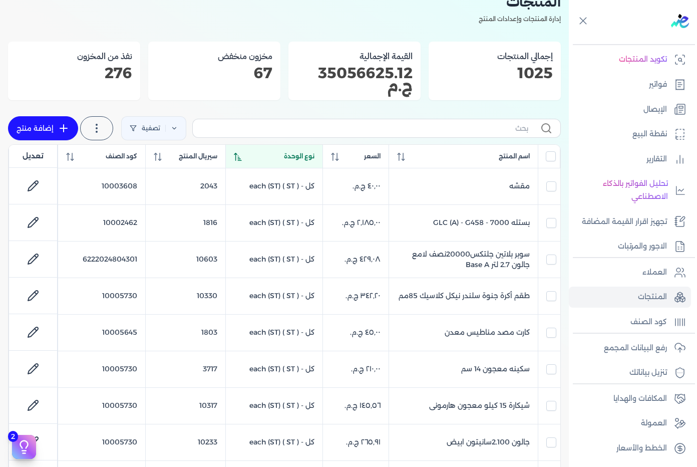
click at [294, 154] on span "نوع الوحدة" at bounding box center [299, 156] width 31 height 9
click at [296, 156] on span "نوع الوحدة" at bounding box center [299, 156] width 31 height 9
click at [297, 157] on span "نوع الوحدة" at bounding box center [299, 156] width 31 height 9
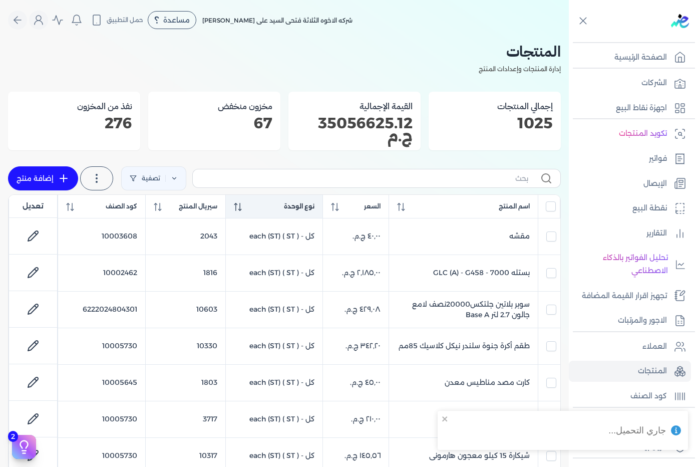
click at [274, 210] on div "نوع الوحدة" at bounding box center [274, 206] width 81 height 9
click at [274, 208] on div "نوع الوحدة" at bounding box center [274, 206] width 81 height 9
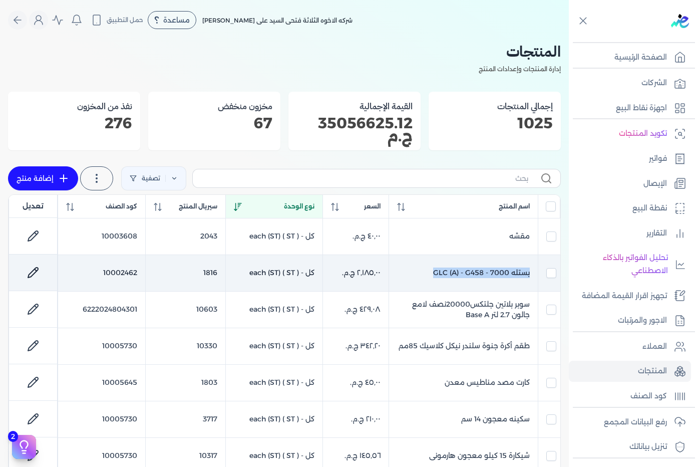
drag, startPoint x: 529, startPoint y: 278, endPoint x: 428, endPoint y: 278, distance: 101.2
click at [428, 278] on td "بستله 7000 - GLC (A) - G458" at bounding box center [463, 272] width 149 height 37
checkbox input "false"
checkbox input "true"
checkbox input "false"
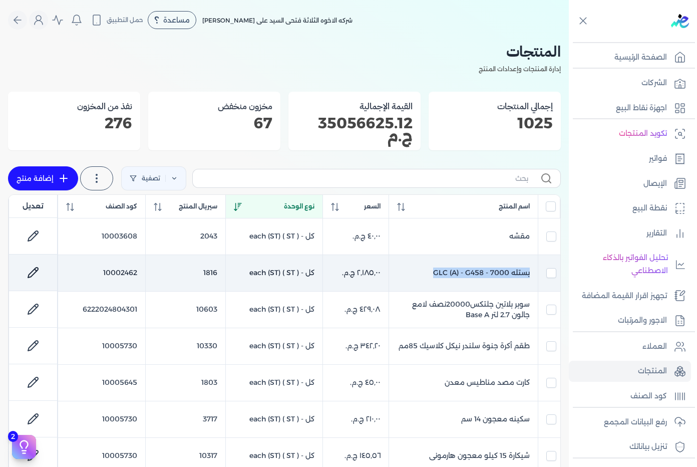
checkbox input "false"
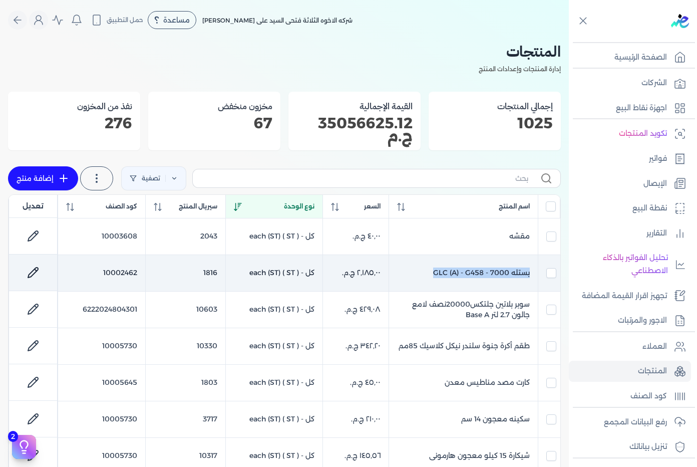
checkbox input "false"
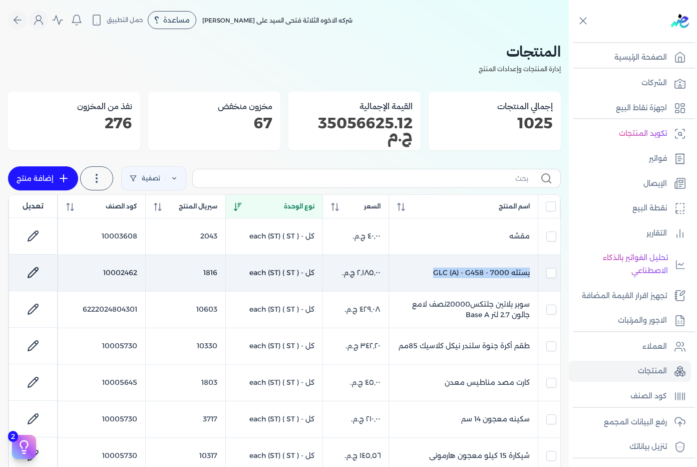
checkbox input "false"
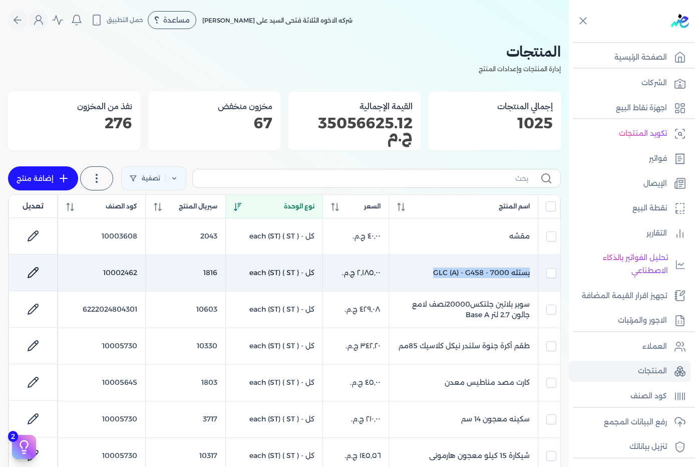
checkbox input "false"
click at [38, 272] on icon at bounding box center [33, 272] width 10 height 10
checkbox input "false"
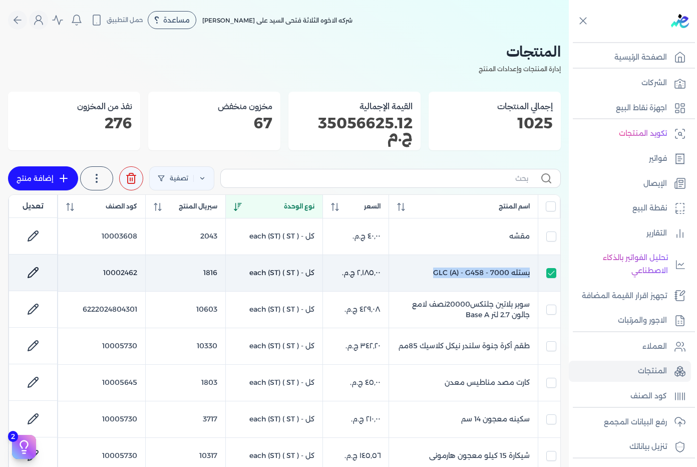
checkbox input "false"
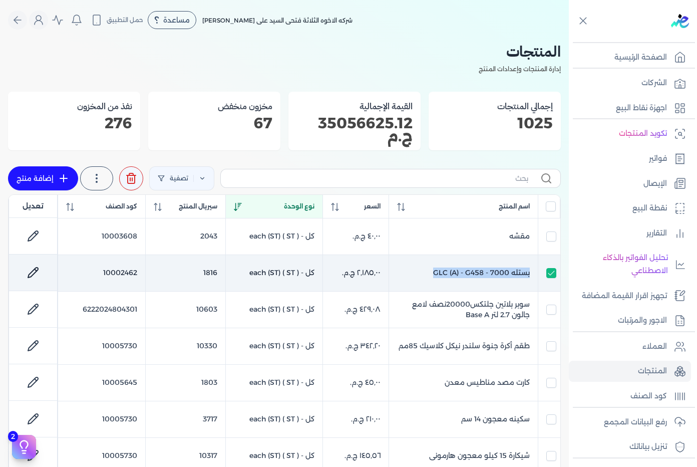
checkbox input "false"
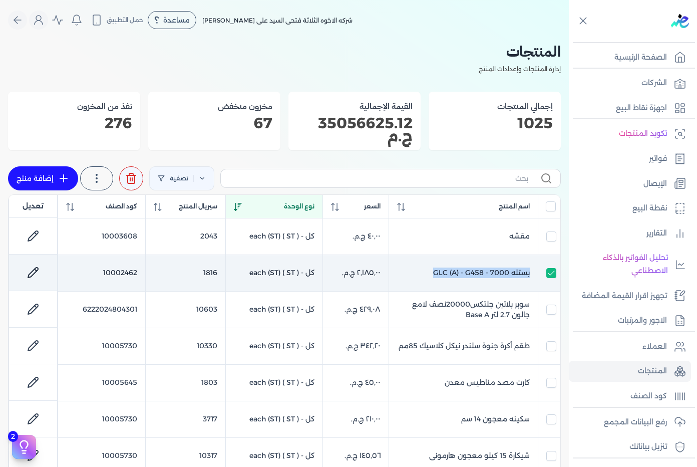
checkbox input "false"
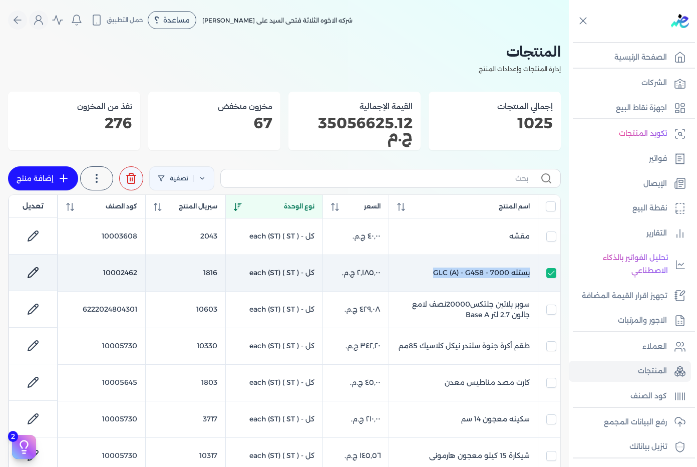
checkbox input "false"
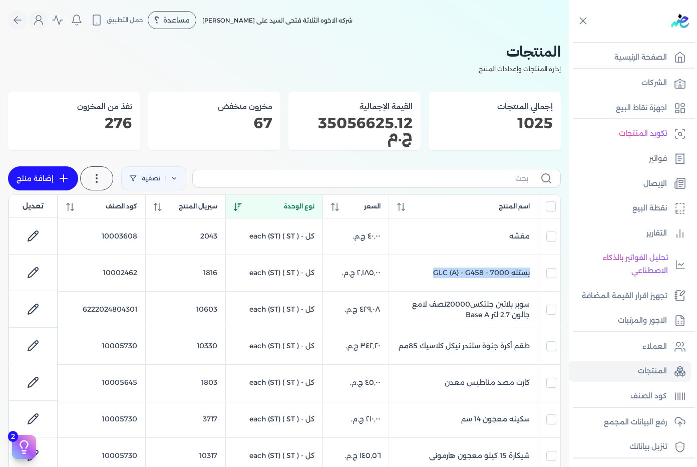
select select "GS1"
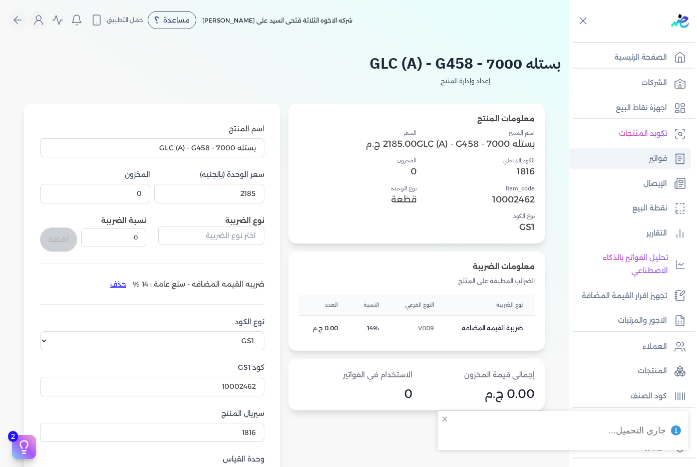
click at [669, 159] on link "فواتير" at bounding box center [630, 158] width 122 height 21
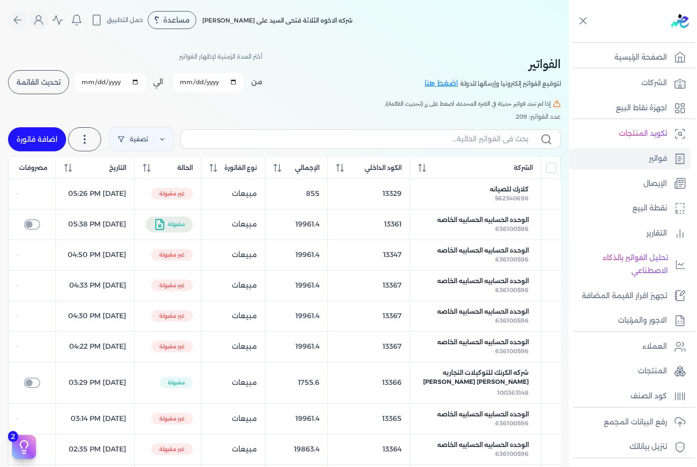
click at [33, 79] on span "تحديث القائمة" at bounding box center [39, 82] width 44 height 7
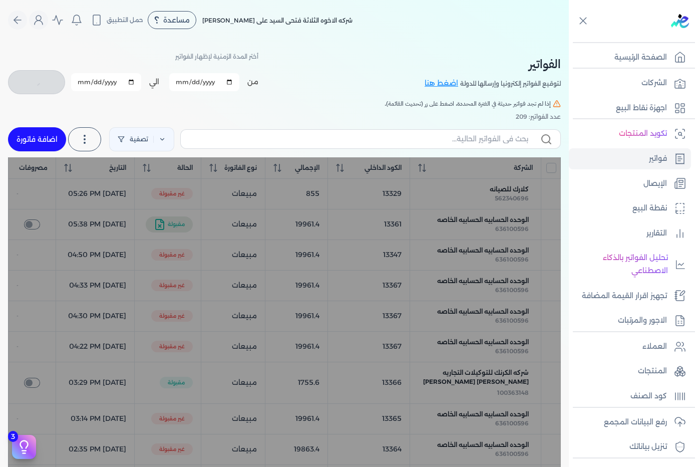
checkbox input "false"
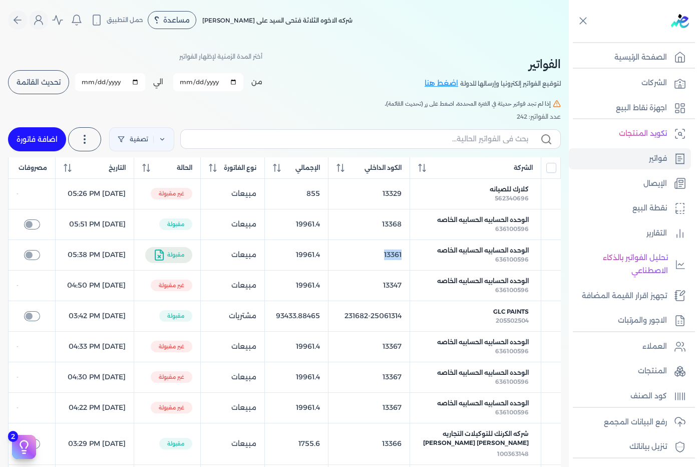
drag, startPoint x: 415, startPoint y: 271, endPoint x: 394, endPoint y: 271, distance: 21.0
drag, startPoint x: 394, startPoint y: 271, endPoint x: 424, endPoint y: 243, distance: 40.8
drag, startPoint x: 410, startPoint y: 239, endPoint x: 387, endPoint y: 241, distance: 22.6
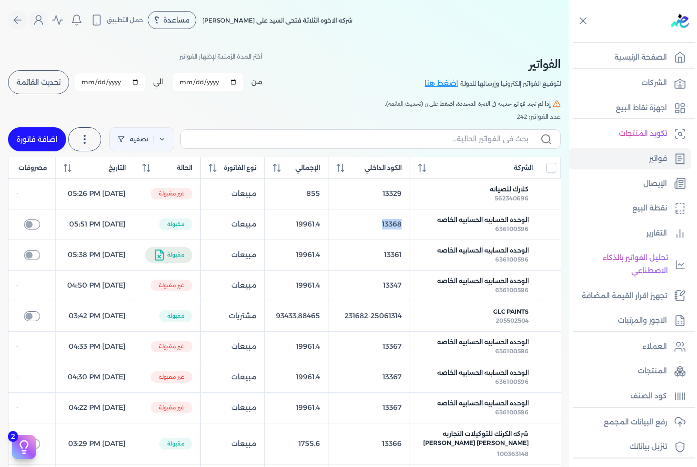
drag, startPoint x: 387, startPoint y: 241, endPoint x: 393, endPoint y: 273, distance: 32.0
drag, startPoint x: 393, startPoint y: 273, endPoint x: 381, endPoint y: 246, distance: 29.6
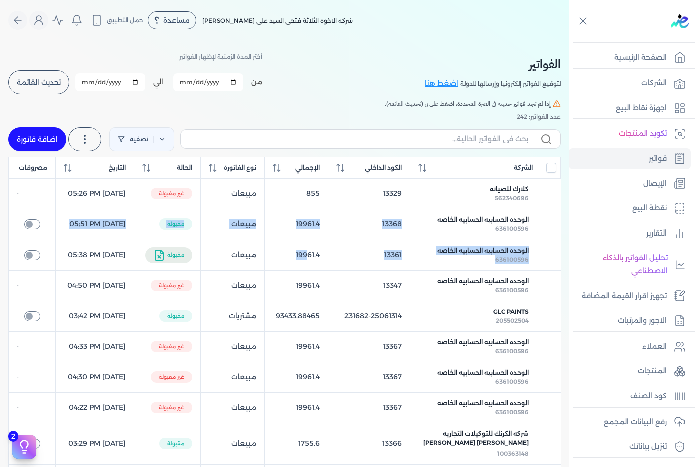
drag, startPoint x: 410, startPoint y: 239, endPoint x: 325, endPoint y: 262, distance: 88.2
drag, startPoint x: 325, startPoint y: 262, endPoint x: 386, endPoint y: 262, distance: 61.6
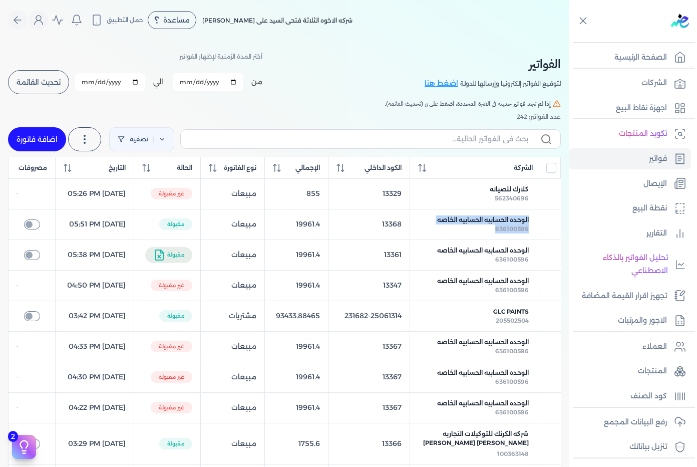
drag, startPoint x: 534, startPoint y: 224, endPoint x: 470, endPoint y: 251, distance: 69.8
drag, startPoint x: 470, startPoint y: 251, endPoint x: 483, endPoint y: 286, distance: 37.4
drag, startPoint x: 483, startPoint y: 286, endPoint x: 480, endPoint y: 282, distance: 5.3
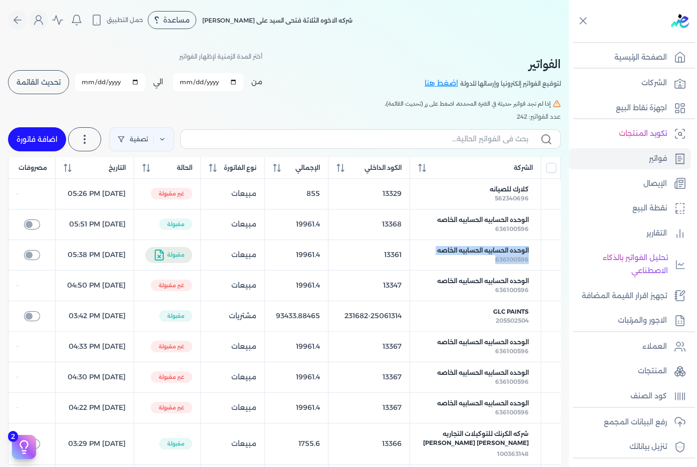
drag, startPoint x: 480, startPoint y: 282, endPoint x: 538, endPoint y: 261, distance: 62.0
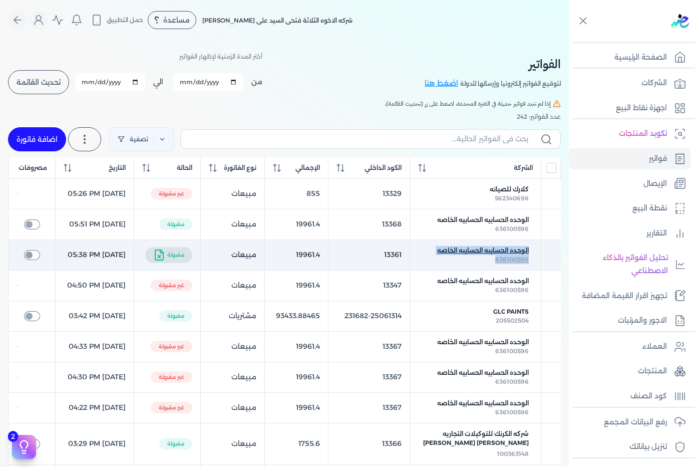
drag, startPoint x: 538, startPoint y: 261, endPoint x: 502, endPoint y: 279, distance: 39.9
